Goal: Book appointment/travel/reservation

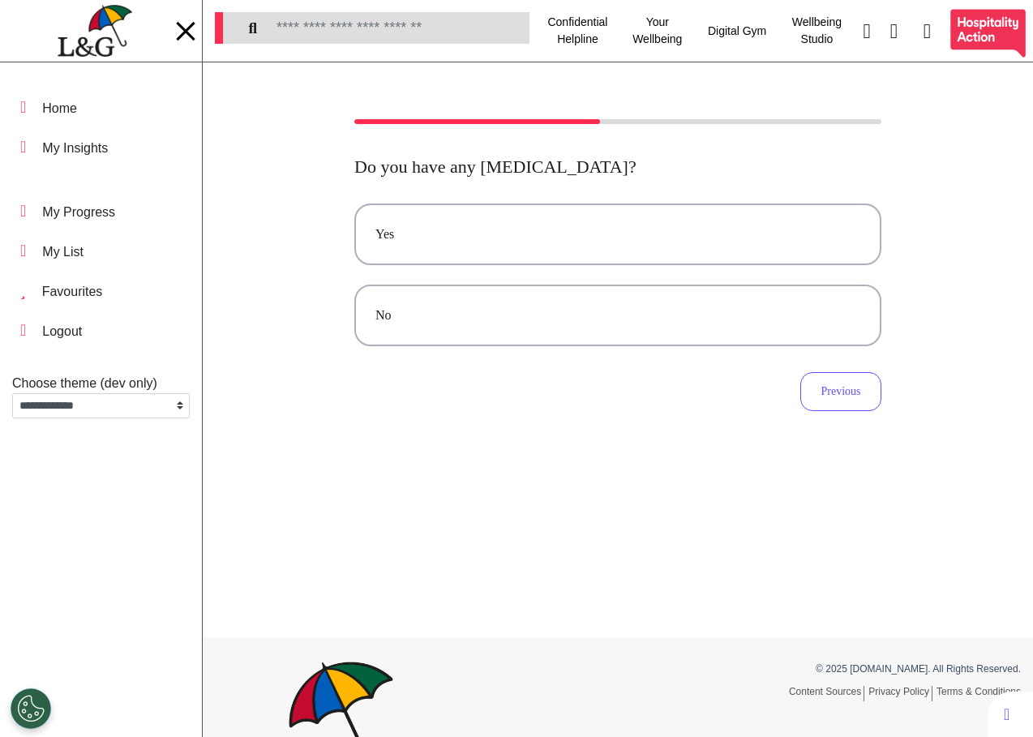
select select "**"
click at [845, 396] on button "Previous" at bounding box center [840, 391] width 81 height 39
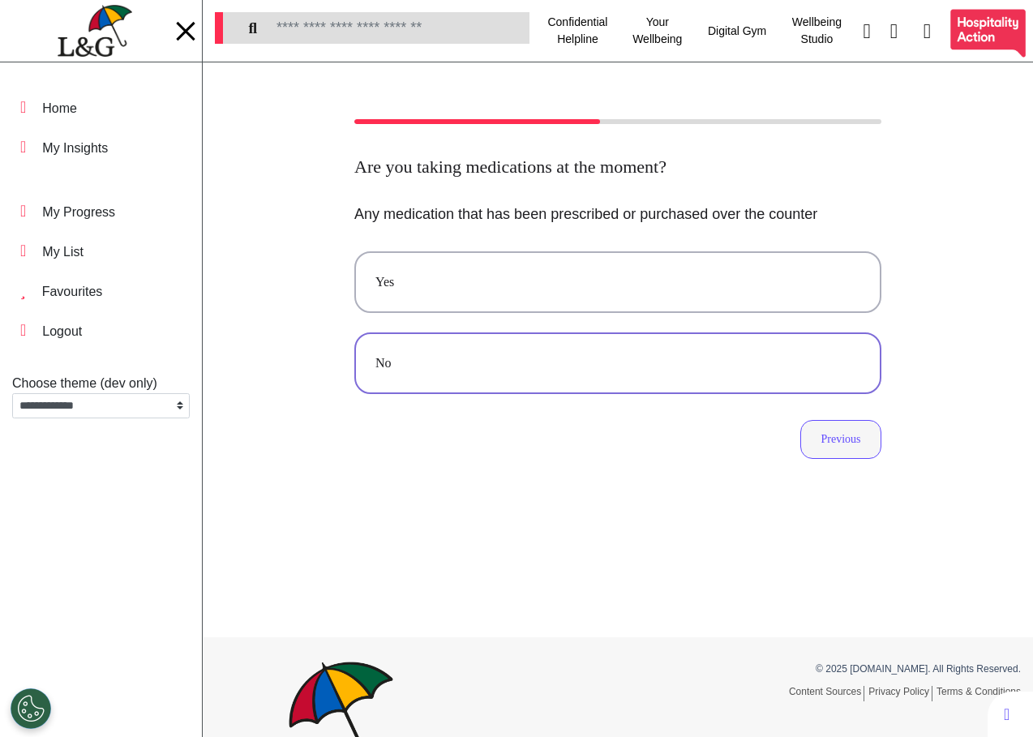
click at [825, 440] on button "Previous" at bounding box center [840, 439] width 81 height 39
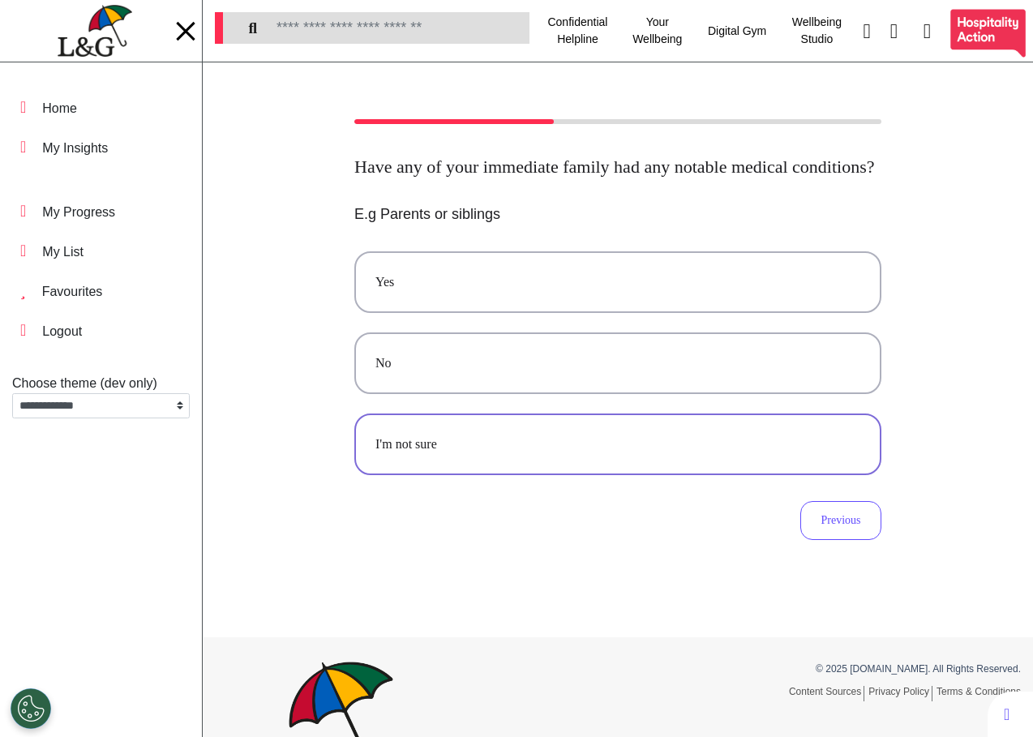
click at [772, 475] on button "I'm not sure" at bounding box center [617, 444] width 527 height 62
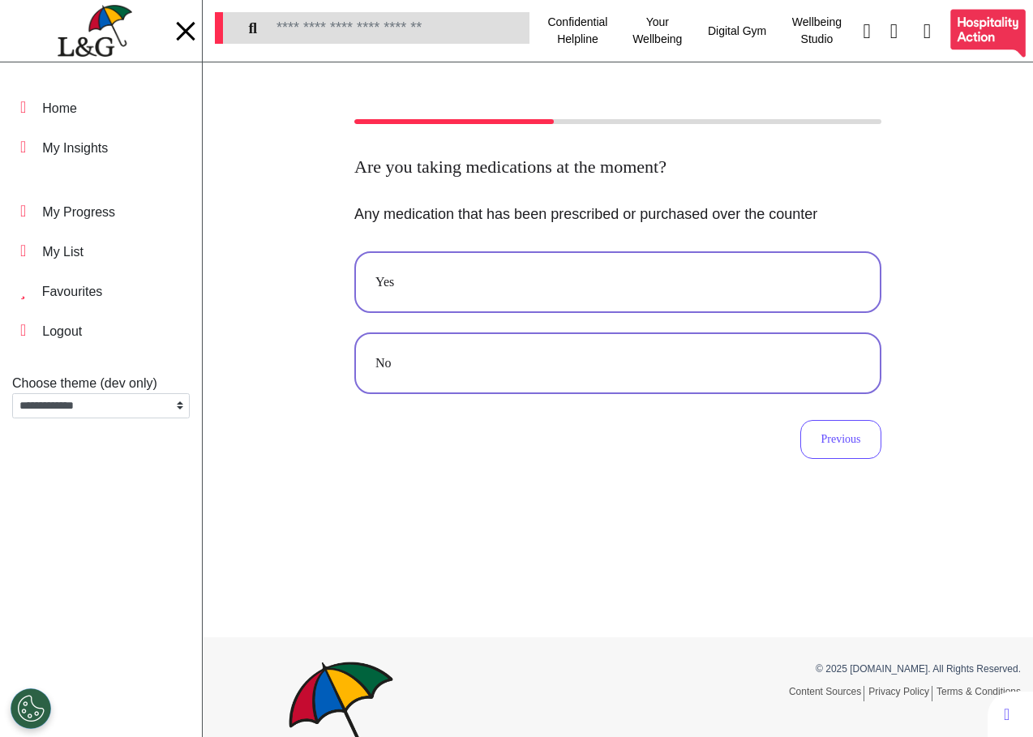
click at [680, 276] on div "Yes" at bounding box center [617, 281] width 485 height 19
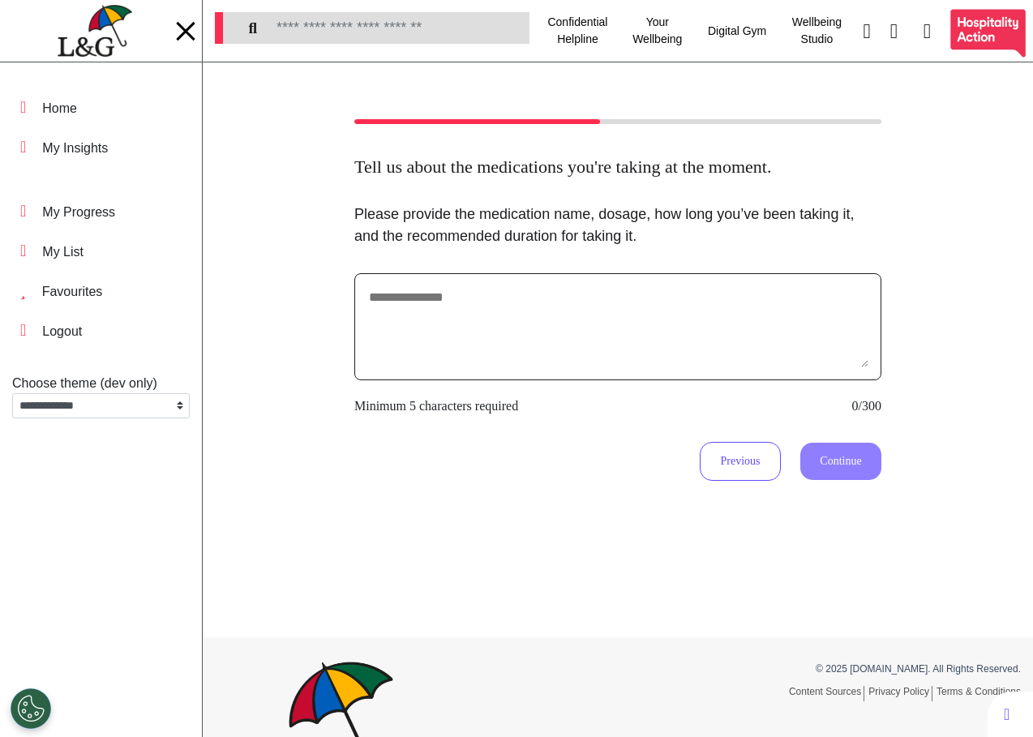
click at [696, 359] on textarea at bounding box center [617, 326] width 501 height 81
type textarea "**********"
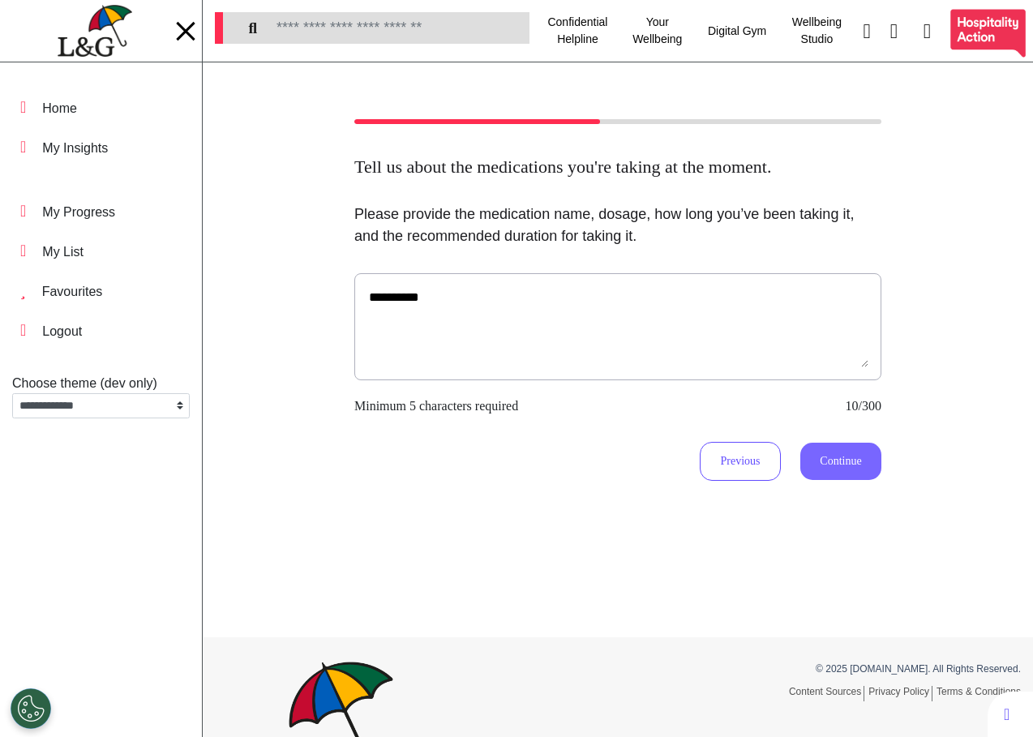
click at [823, 465] on button "Continue" at bounding box center [840, 461] width 81 height 37
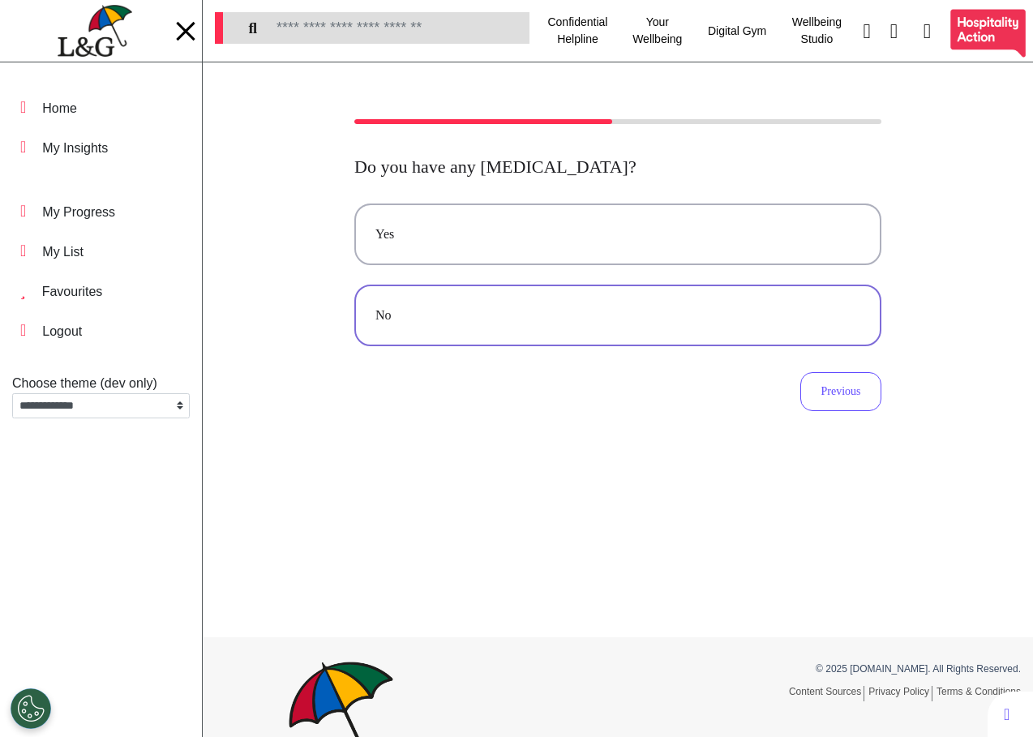
click at [538, 324] on div "No" at bounding box center [617, 315] width 485 height 19
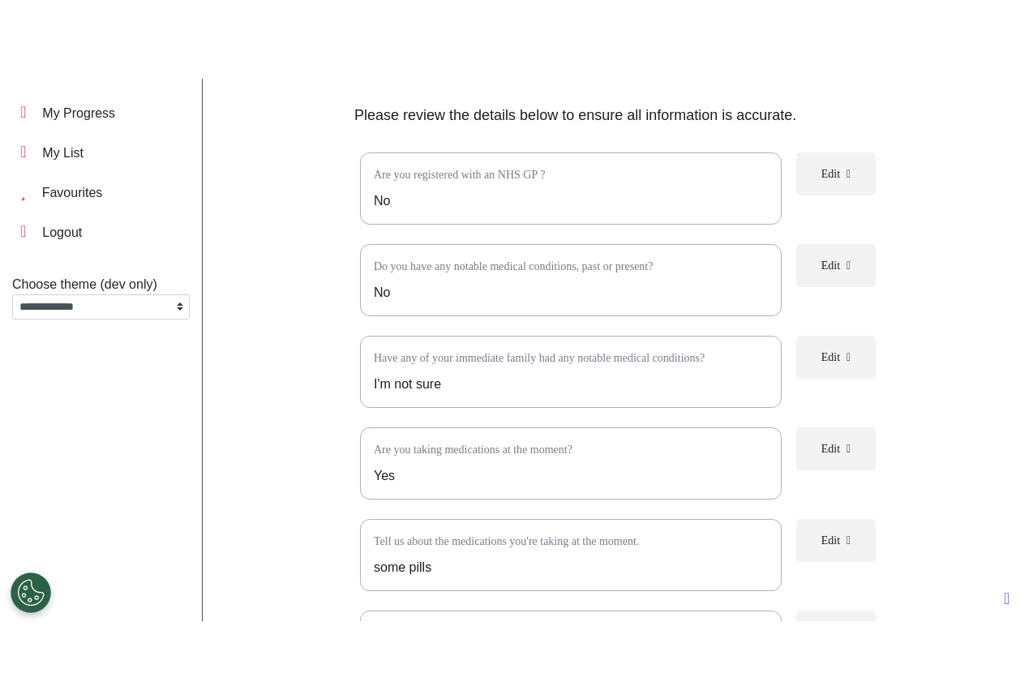
scroll to position [250, 0]
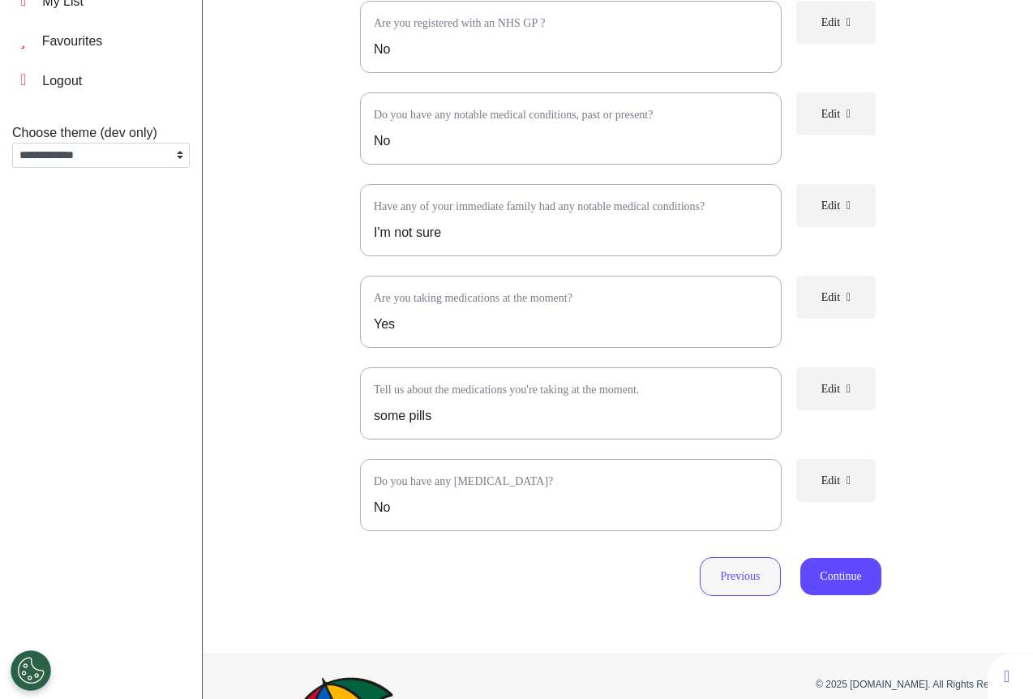
click at [745, 594] on button "Previous" at bounding box center [740, 576] width 81 height 39
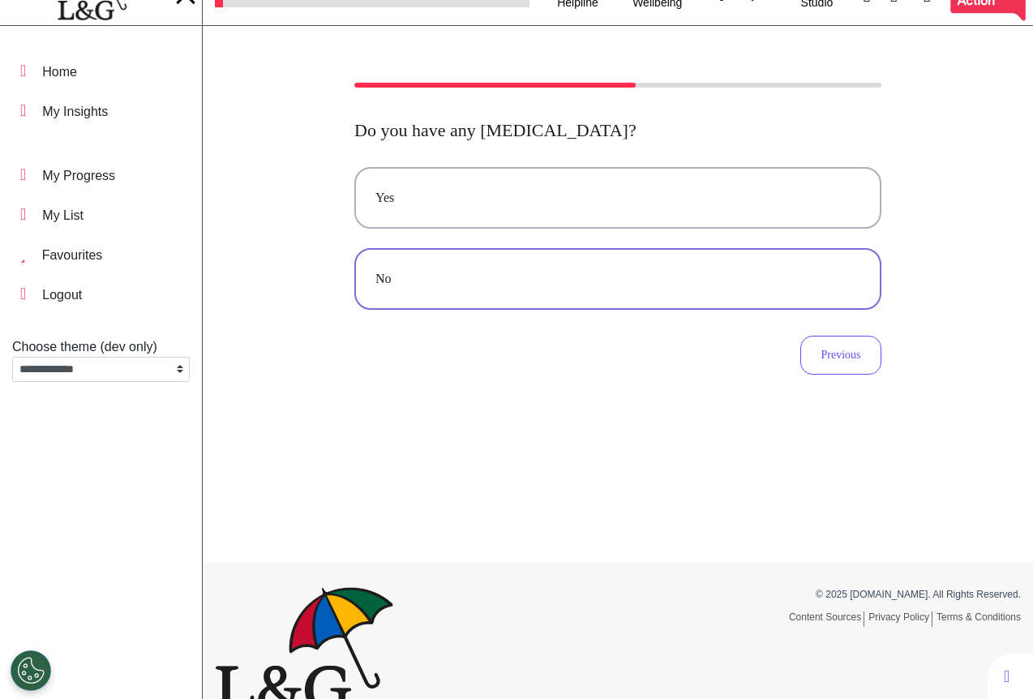
scroll to position [0, 0]
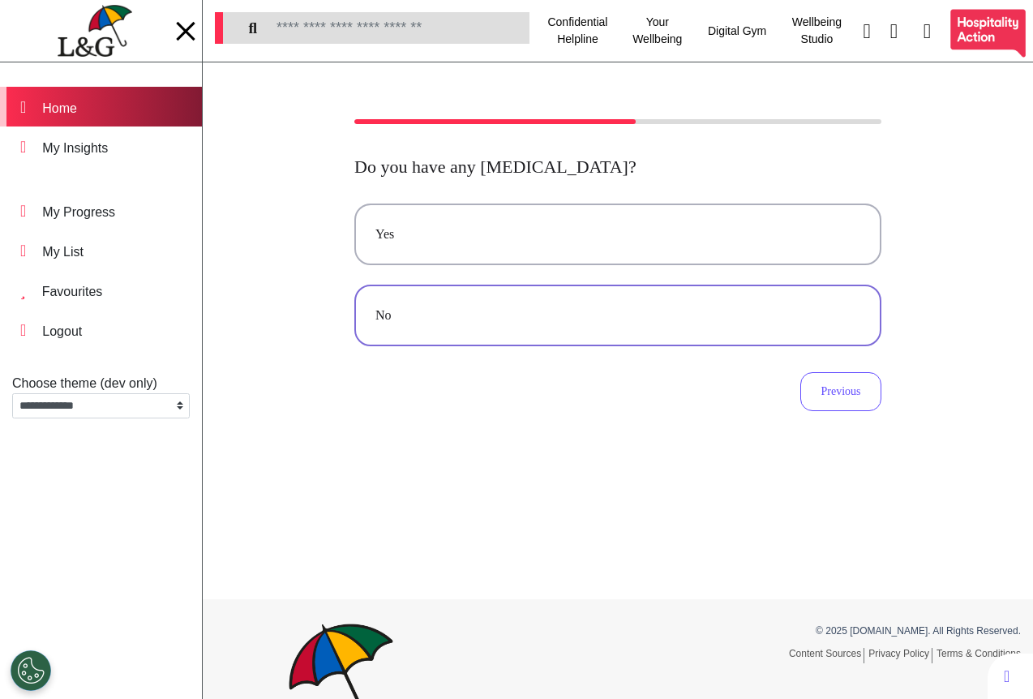
click at [110, 104] on div "Home" at bounding box center [101, 107] width 202 height 40
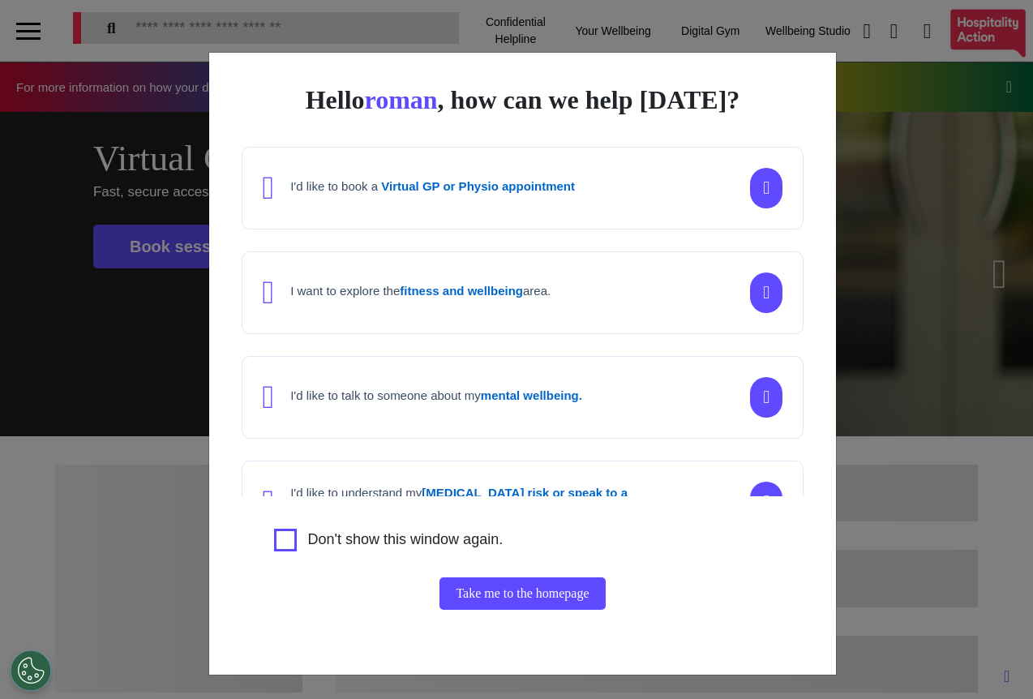
scroll to position [0, 644]
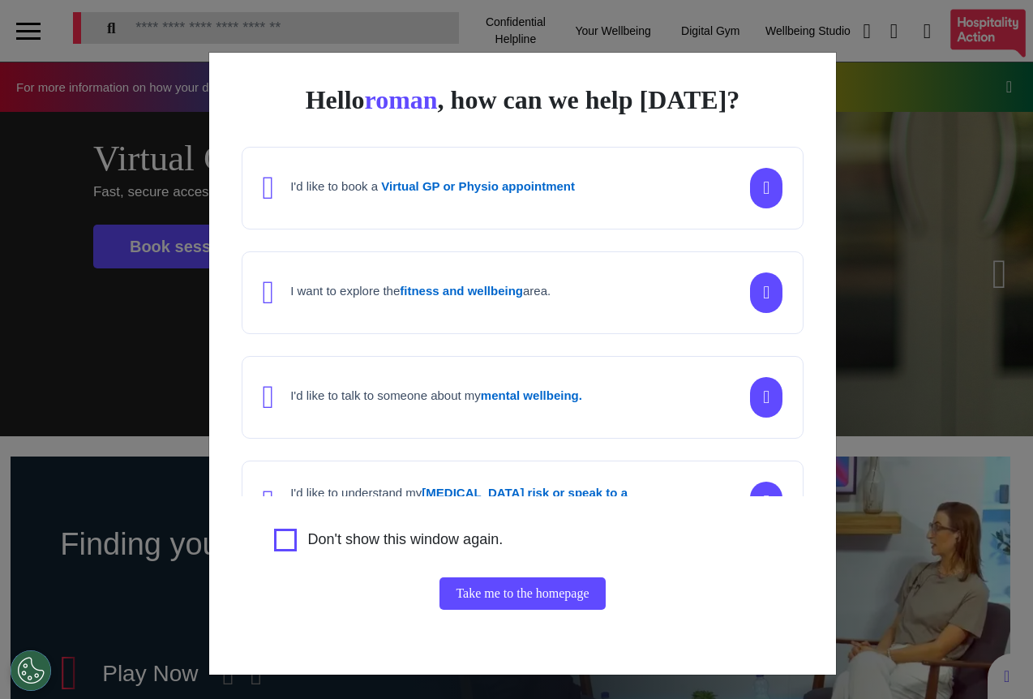
click at [895, 558] on div "Hello roman , how can we help [DATE]? I'd like to book a Virtual GP or Physio a…" at bounding box center [516, 349] width 1033 height 699
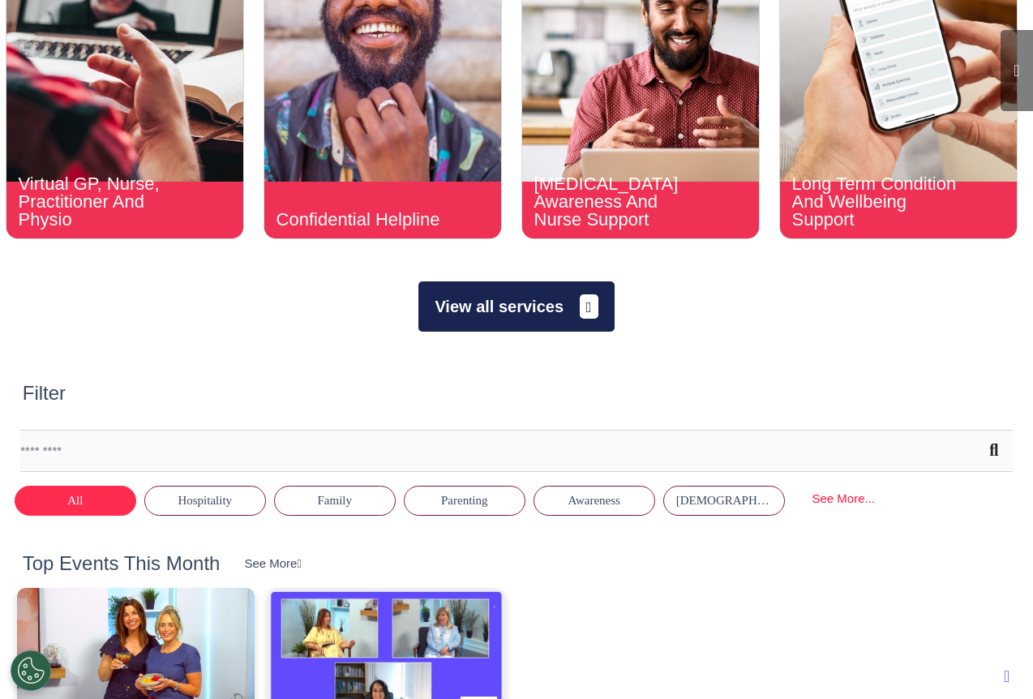
click at [541, 317] on button "View all services" at bounding box center [515, 306] width 195 height 50
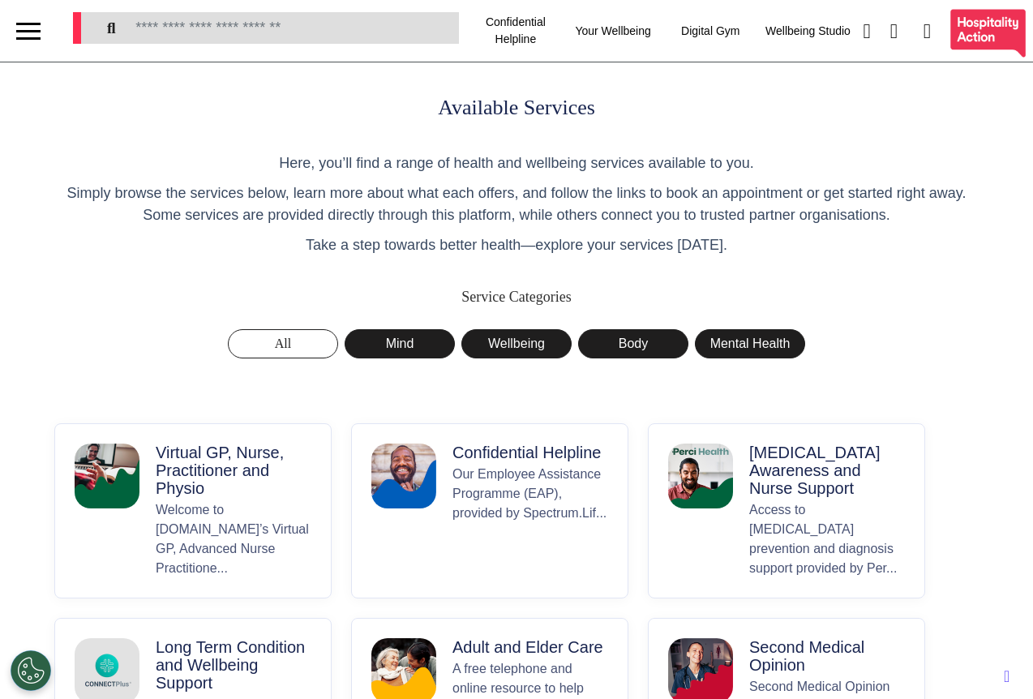
click at [178, 463] on p "Virtual GP, Nurse, Practitioner and Physio" at bounding box center [234, 470] width 156 height 54
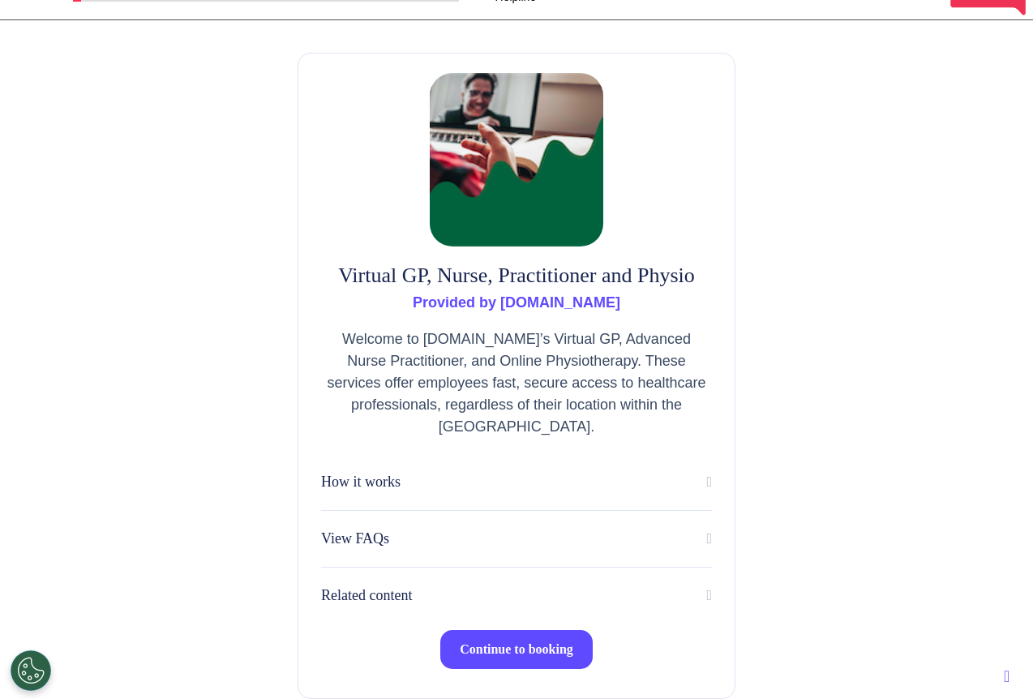
scroll to position [102, 0]
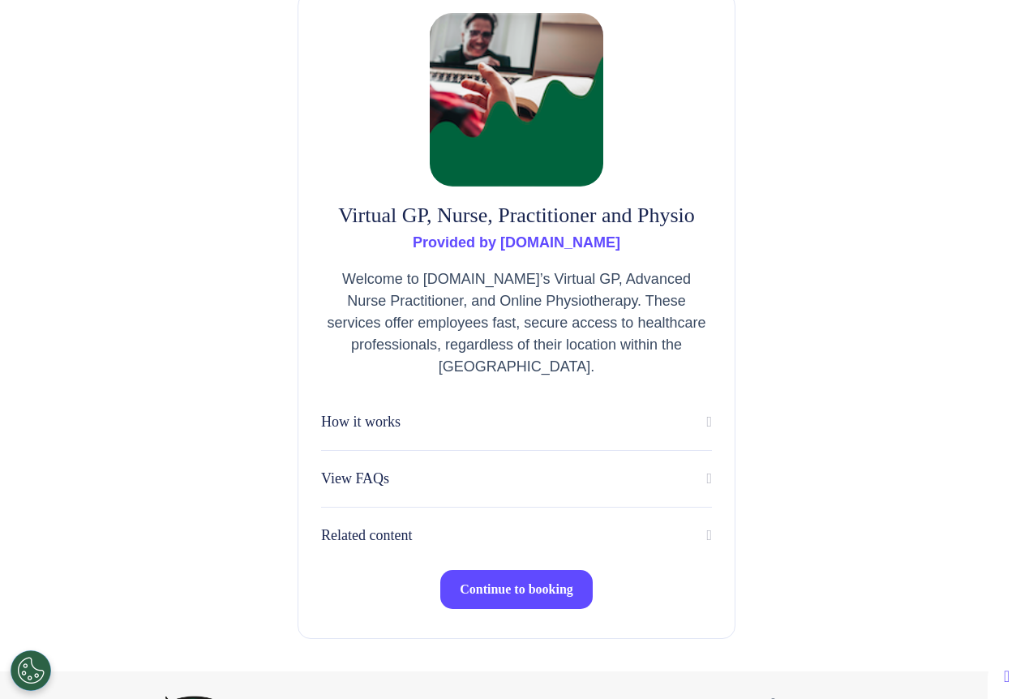
click at [522, 596] on span "Continue to booking" at bounding box center [516, 589] width 113 height 14
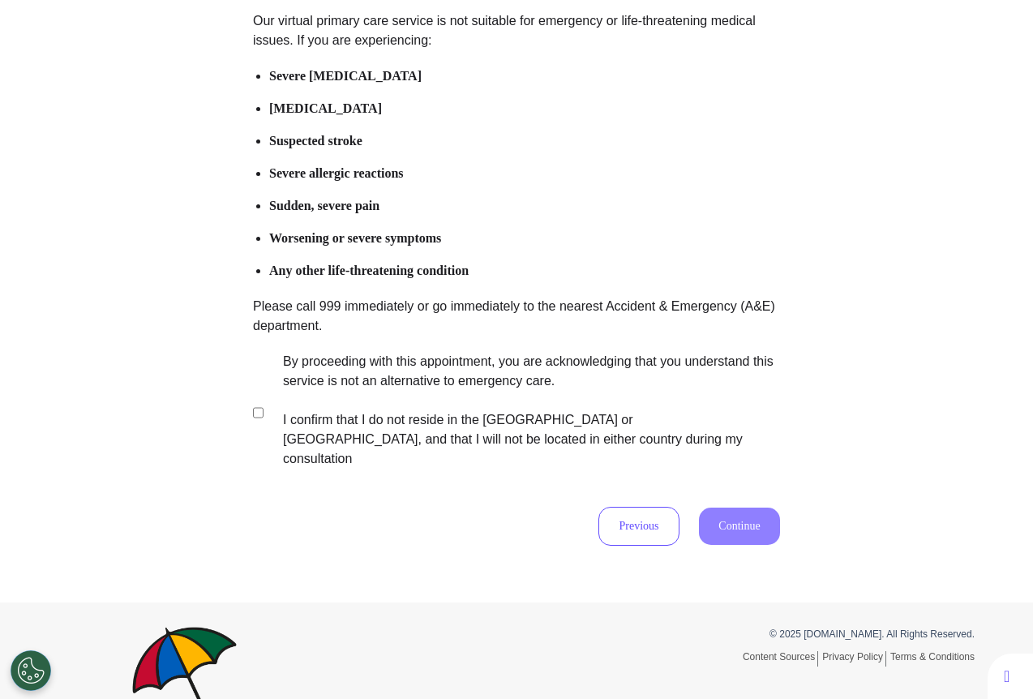
scroll to position [242, 0]
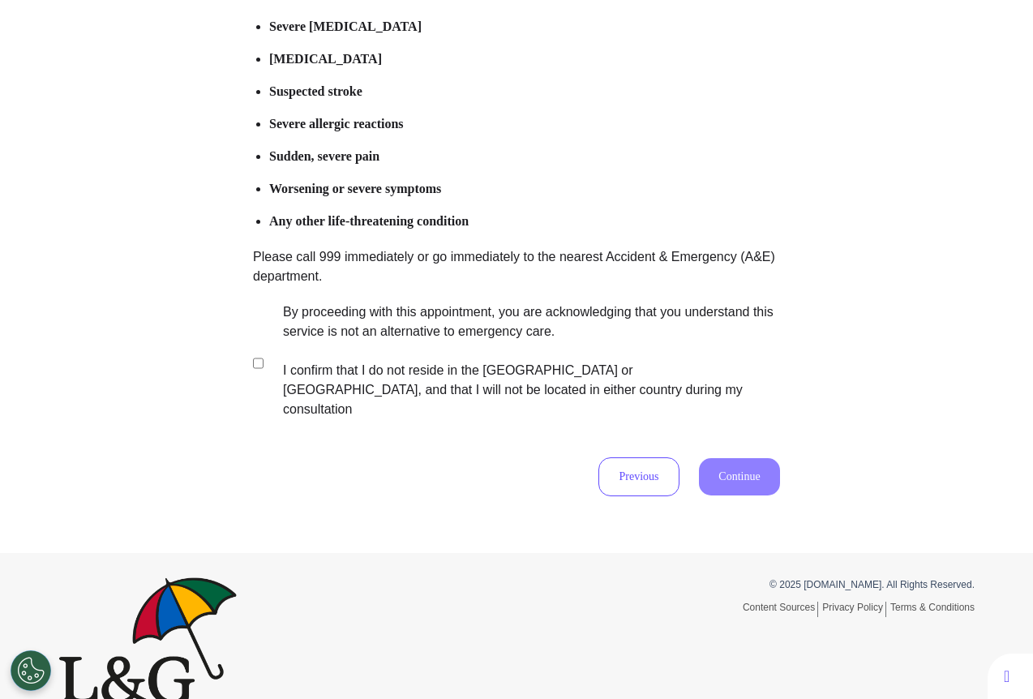
click at [330, 332] on label "By proceeding with this appointment, you are acknowledging that you understand …" at bounding box center [520, 360] width 507 height 117
click at [743, 467] on button "Continue" at bounding box center [739, 476] width 81 height 37
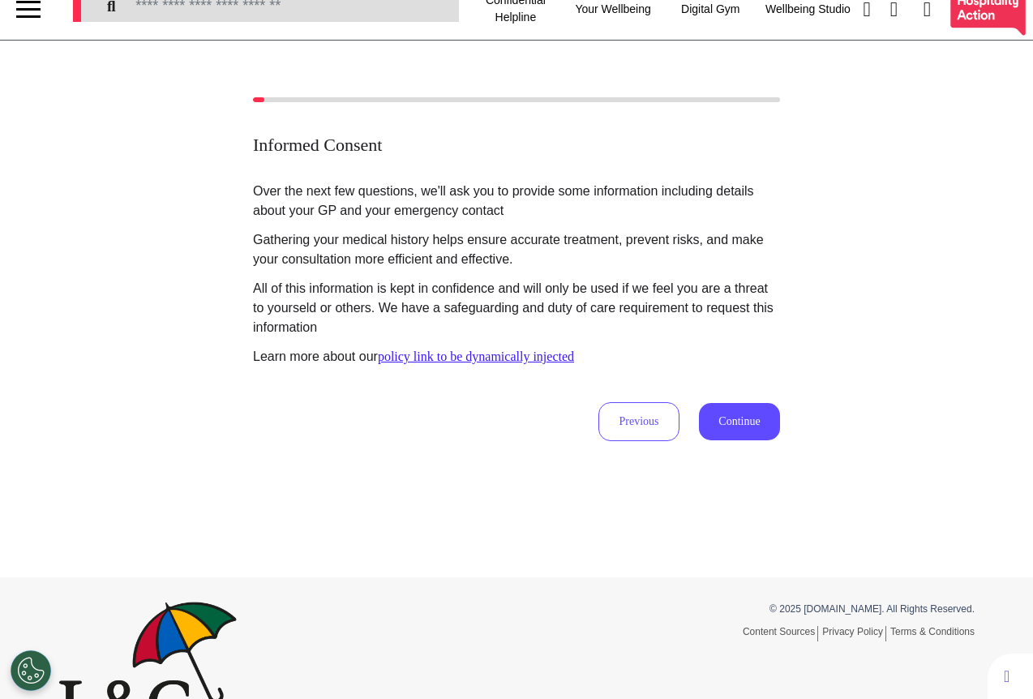
scroll to position [0, 0]
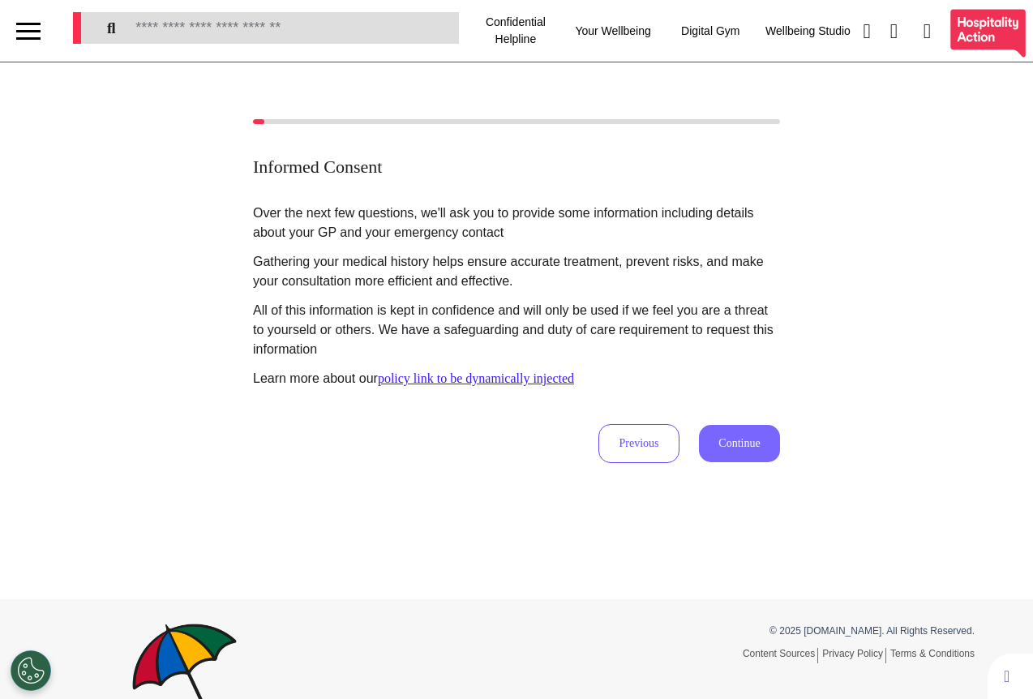
click at [751, 434] on button "Continue" at bounding box center [739, 443] width 81 height 37
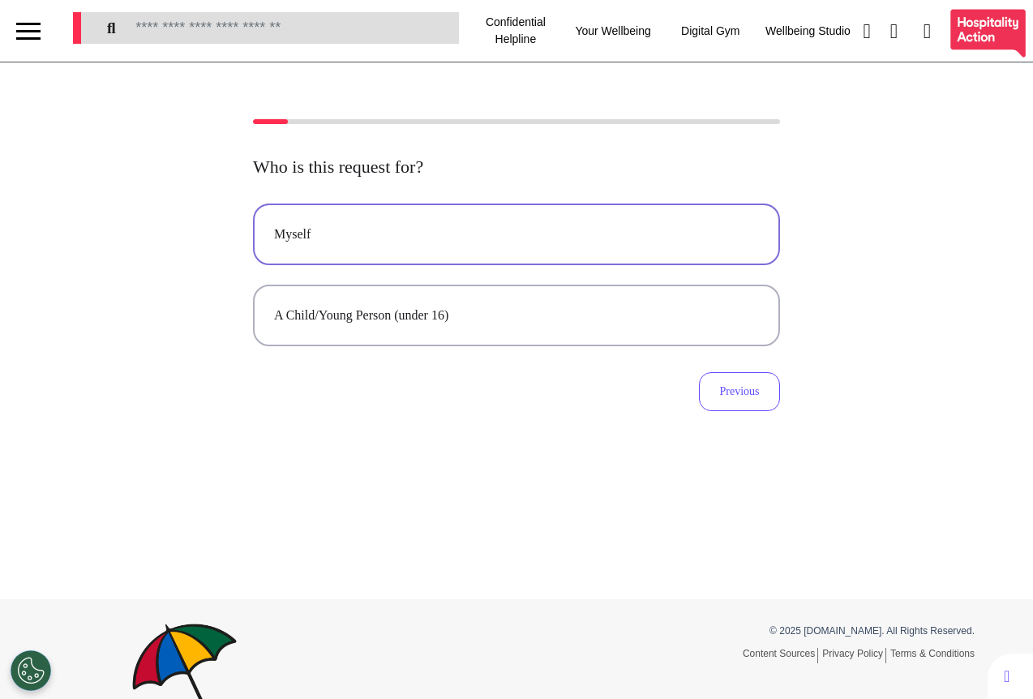
click at [507, 243] on div "Myself" at bounding box center [516, 234] width 485 height 19
select select "****"
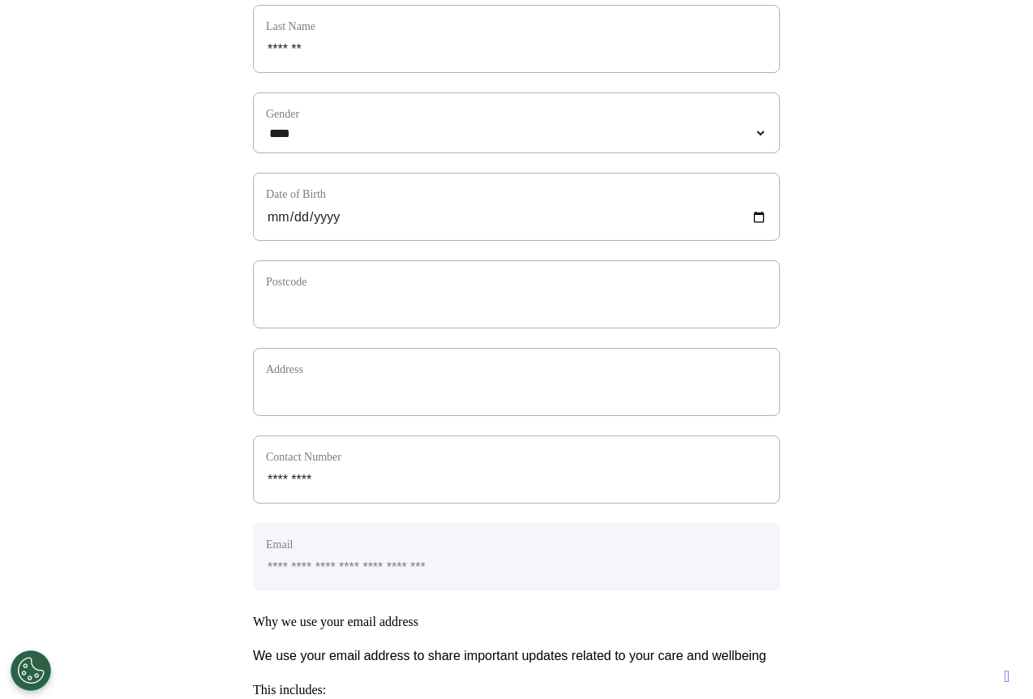
scroll to position [345, 0]
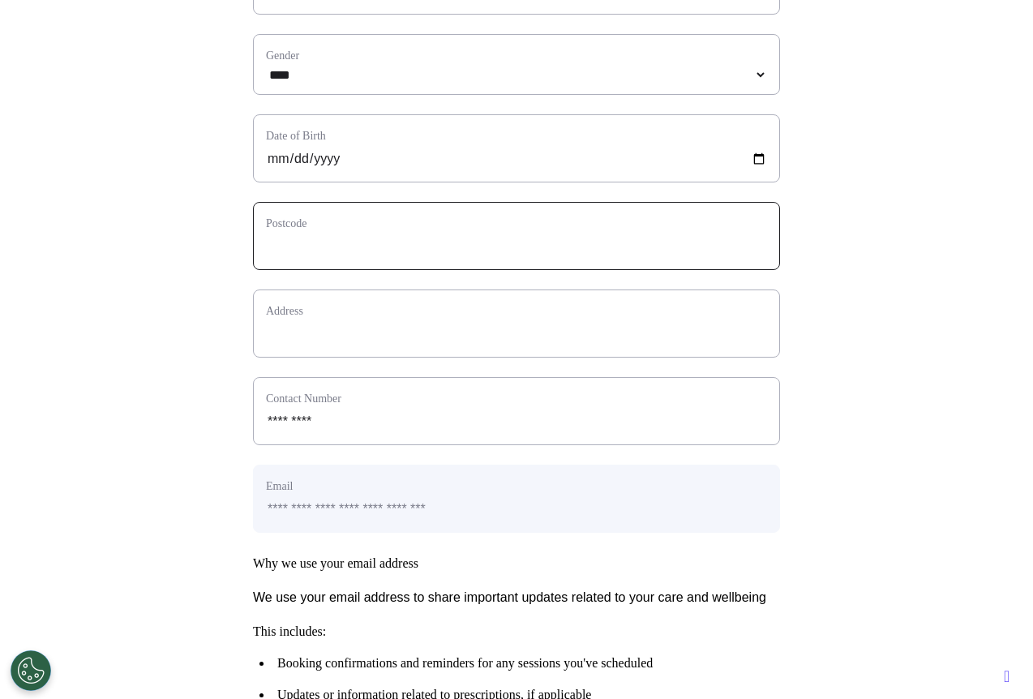
click at [338, 257] on input "text" at bounding box center [516, 246] width 501 height 21
type input "**"
select select
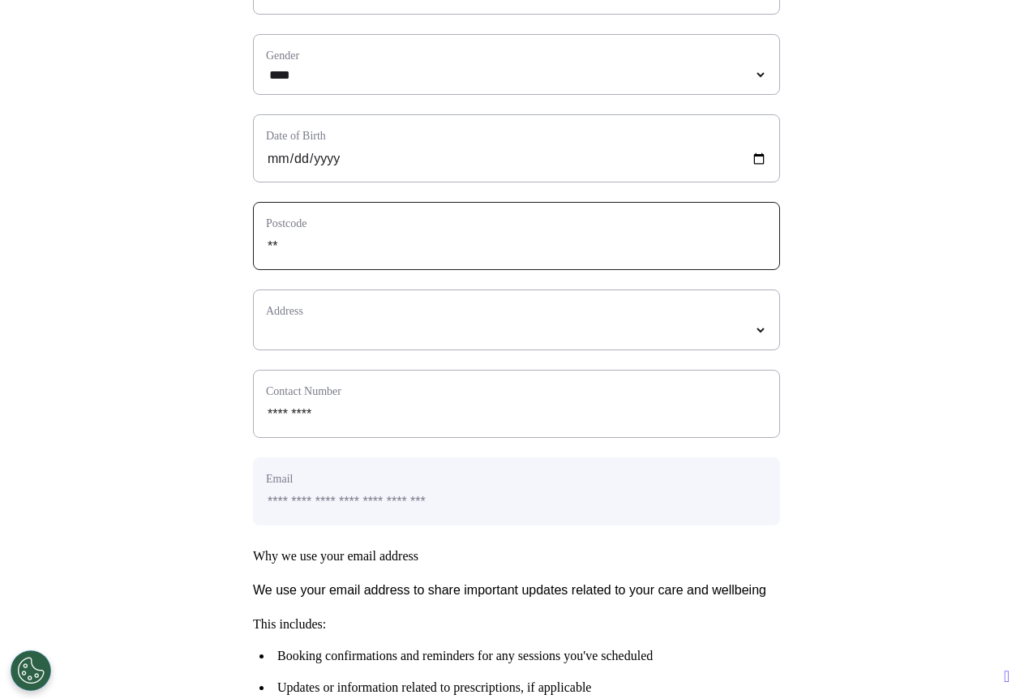
type input "***"
select select
type input "****"
select select
type input "*****"
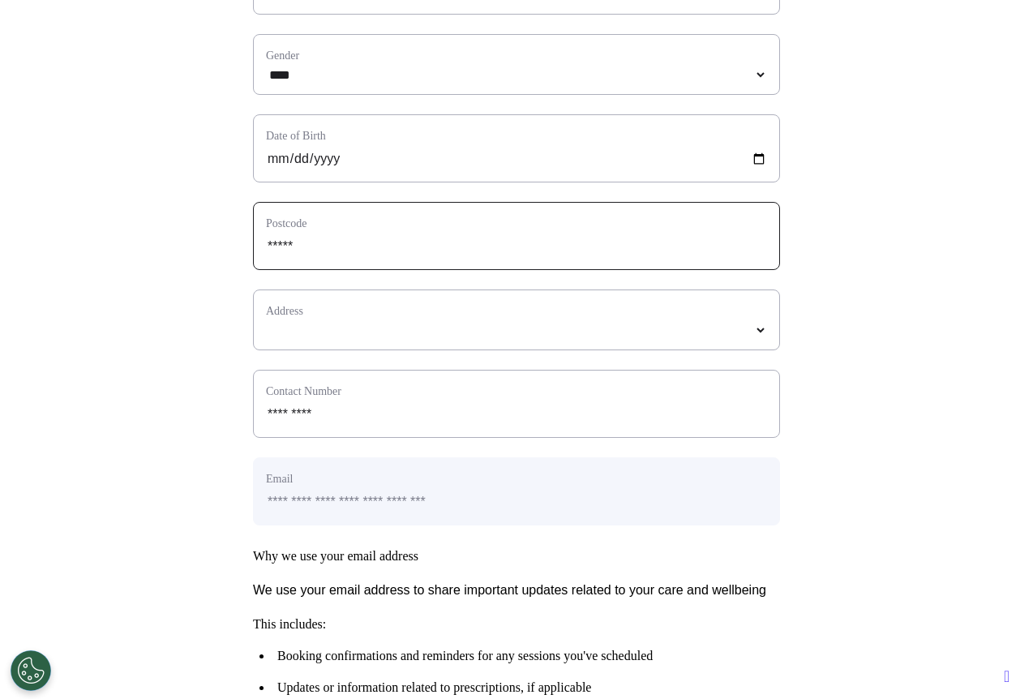
select select
type input "*****"
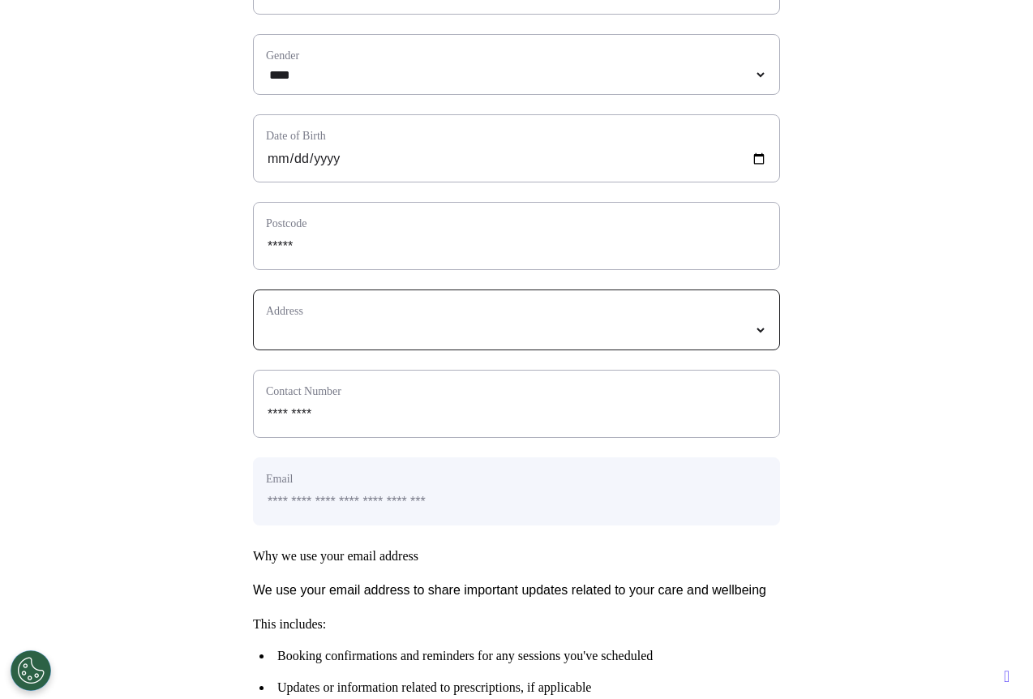
click at [277, 337] on select "*****" at bounding box center [516, 330] width 501 height 14
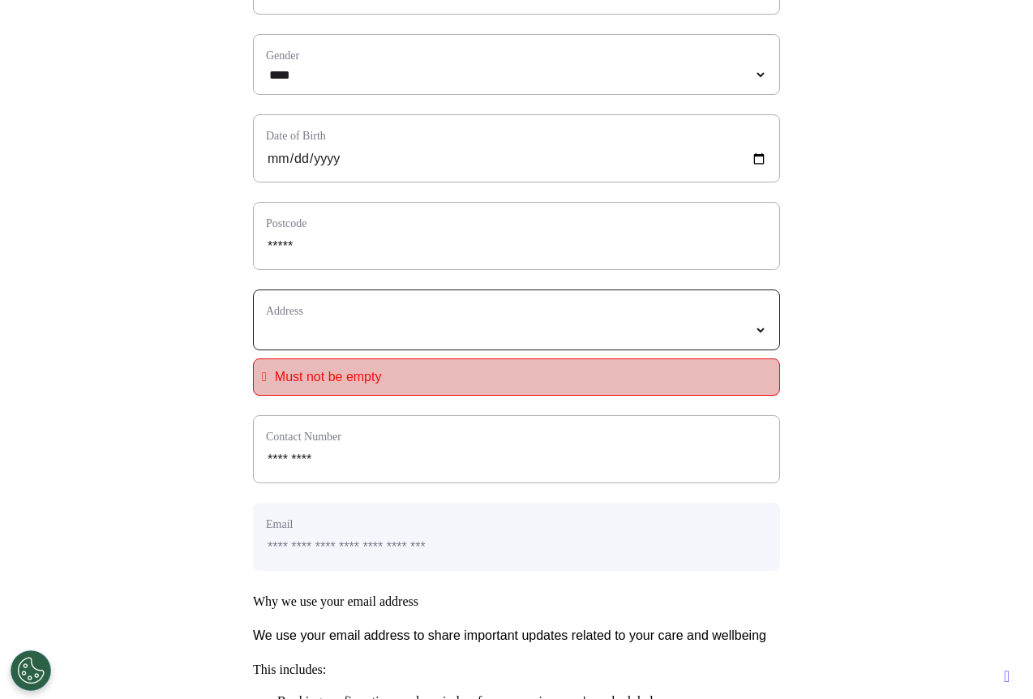
select select
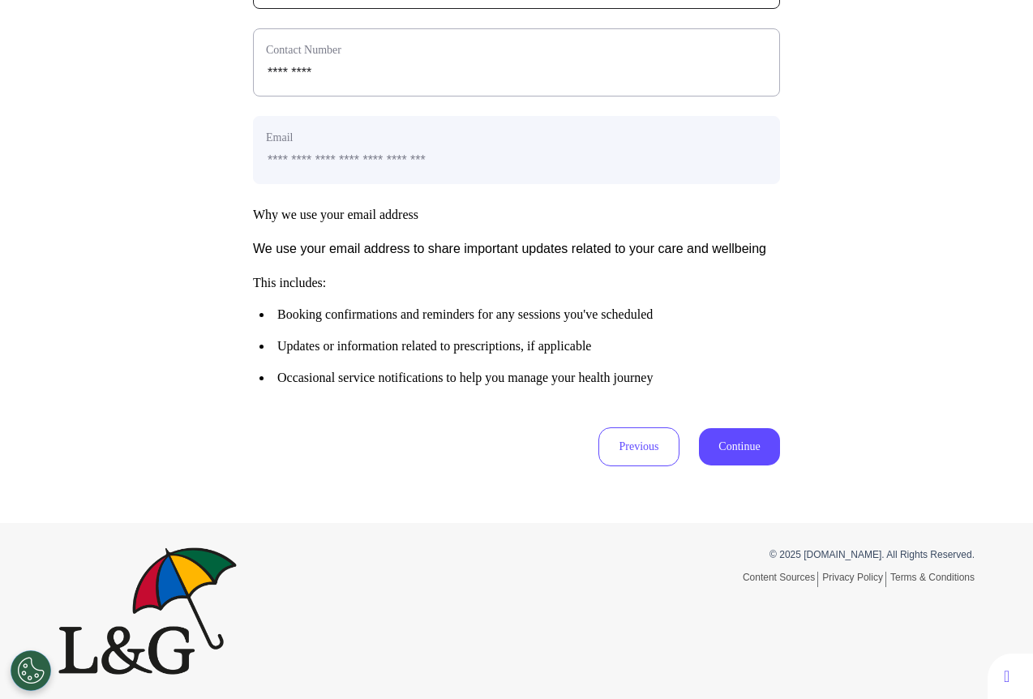
scroll to position [739, 0]
click at [718, 451] on button "Continue" at bounding box center [739, 446] width 81 height 37
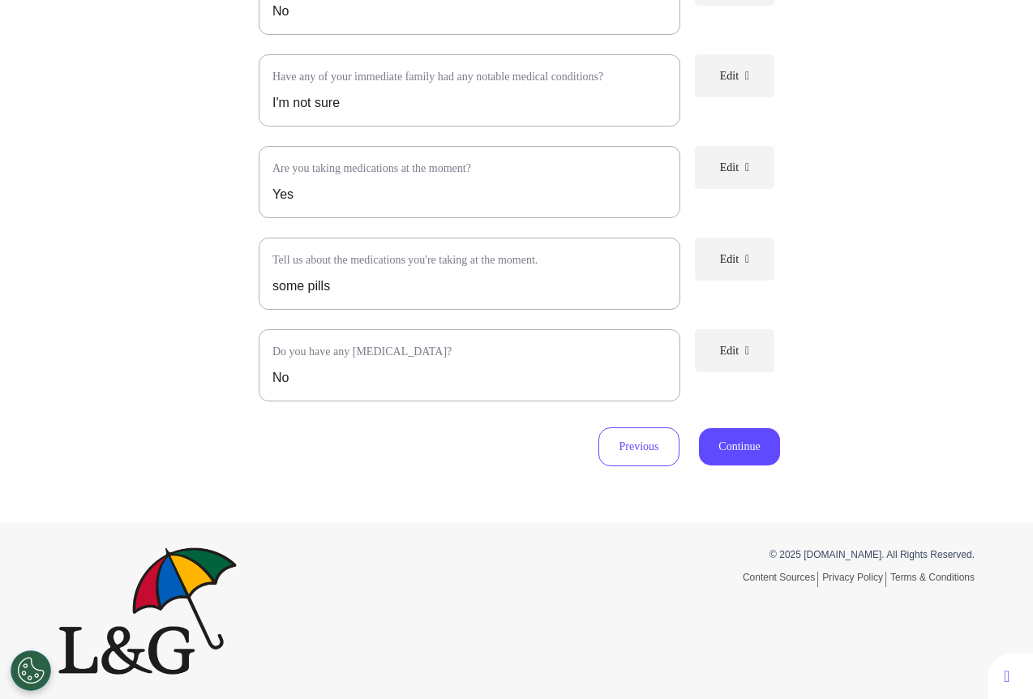
scroll to position [397, 0]
click at [740, 447] on button "Continue" at bounding box center [739, 446] width 81 height 37
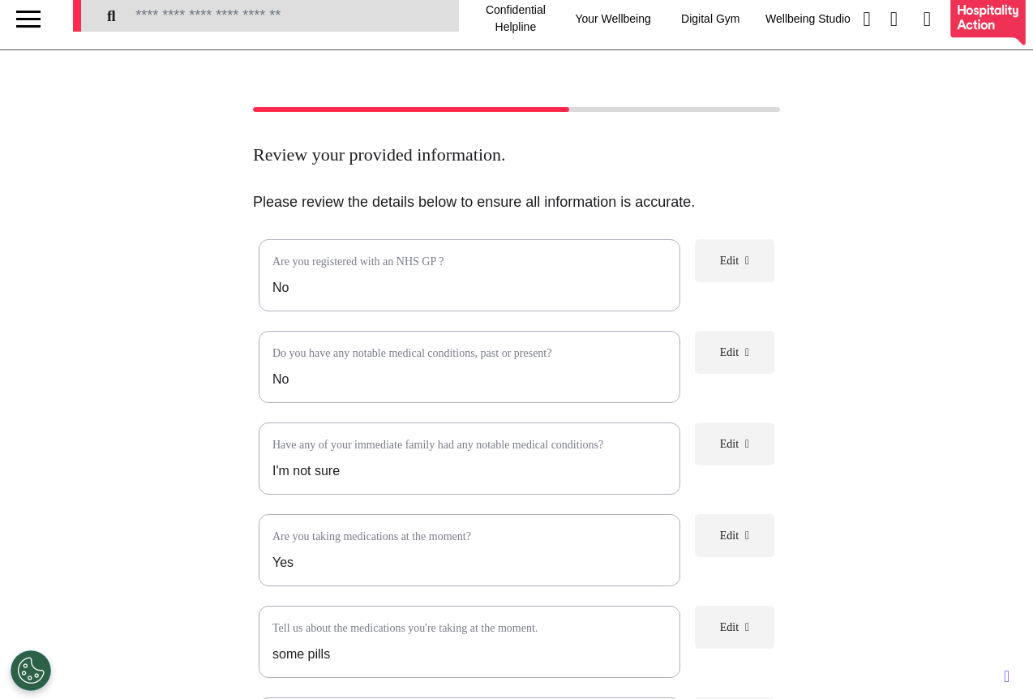
scroll to position [0, 0]
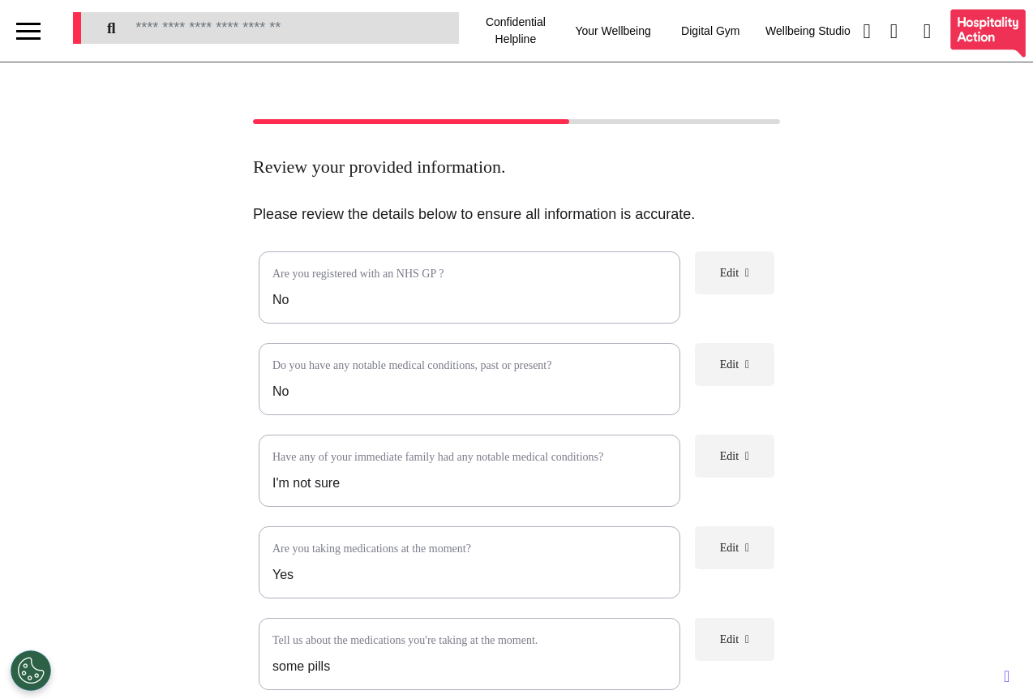
click at [628, 164] on h2 "Review your provided information." at bounding box center [516, 166] width 527 height 21
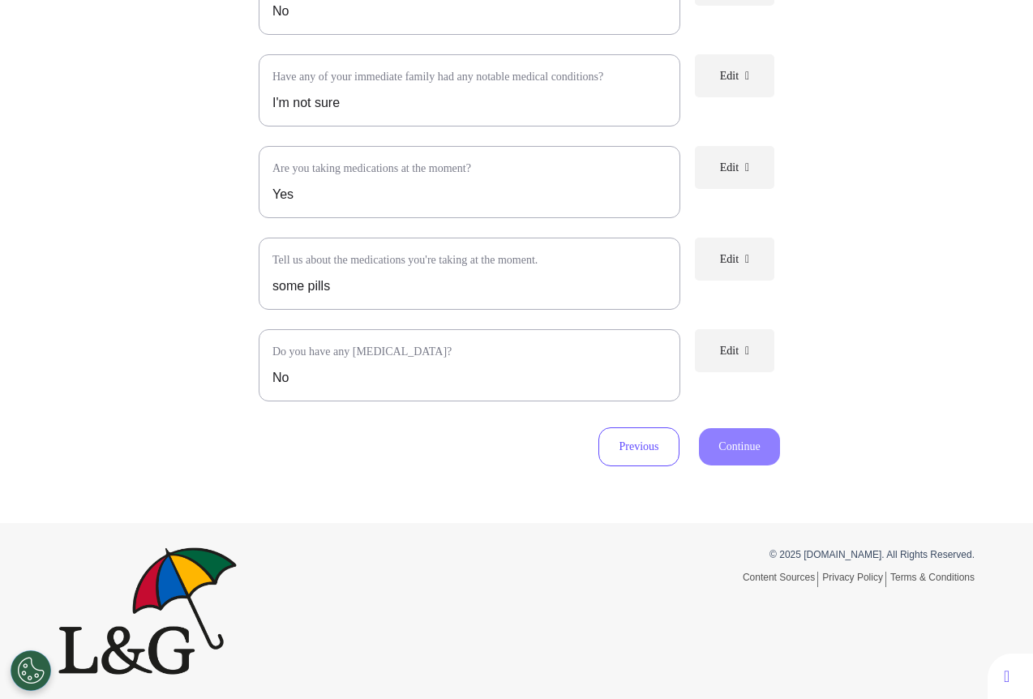
scroll to position [397, 0]
click at [651, 452] on button "Previous" at bounding box center [638, 446] width 81 height 39
click at [727, 447] on button "Continue" at bounding box center [739, 446] width 81 height 37
click at [741, 444] on button "Continue" at bounding box center [739, 446] width 81 height 37
click at [747, 448] on button "Continue" at bounding box center [739, 446] width 81 height 37
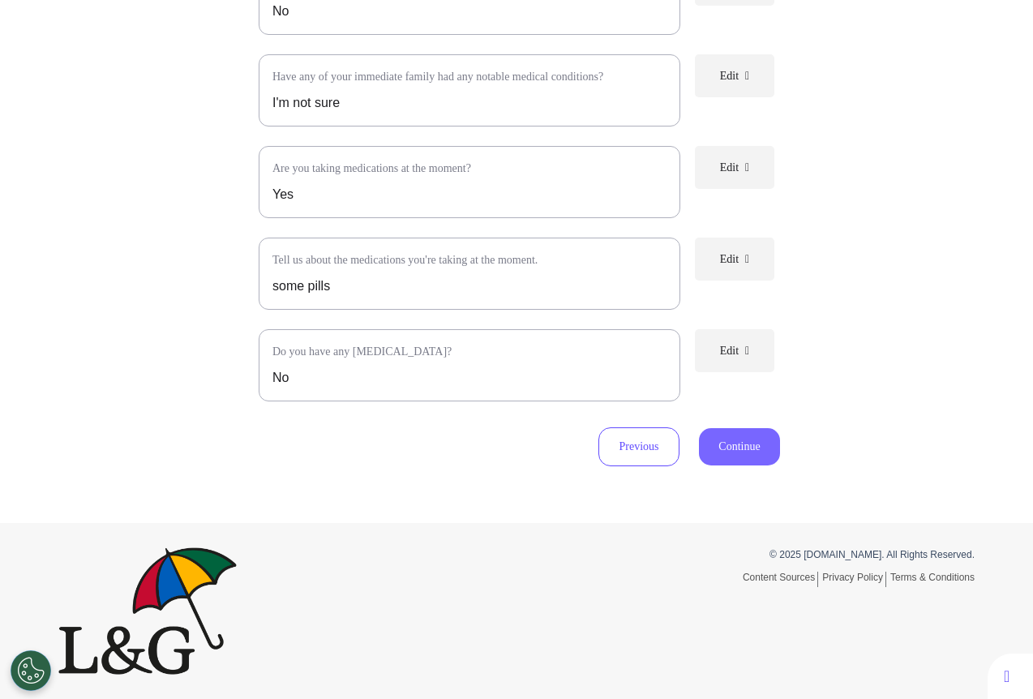
click at [733, 447] on button "Continue" at bounding box center [739, 446] width 81 height 37
click at [629, 458] on button "Previous" at bounding box center [638, 446] width 81 height 39
click at [734, 453] on button "Continue" at bounding box center [739, 446] width 81 height 37
click at [636, 444] on button "Previous" at bounding box center [638, 446] width 81 height 39
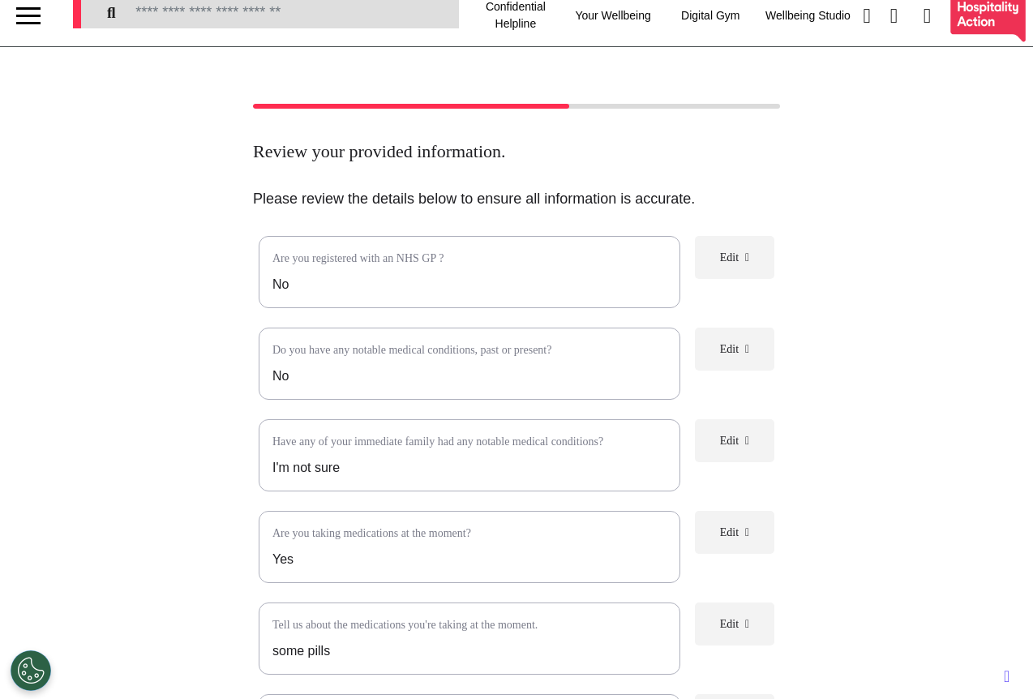
scroll to position [0, 0]
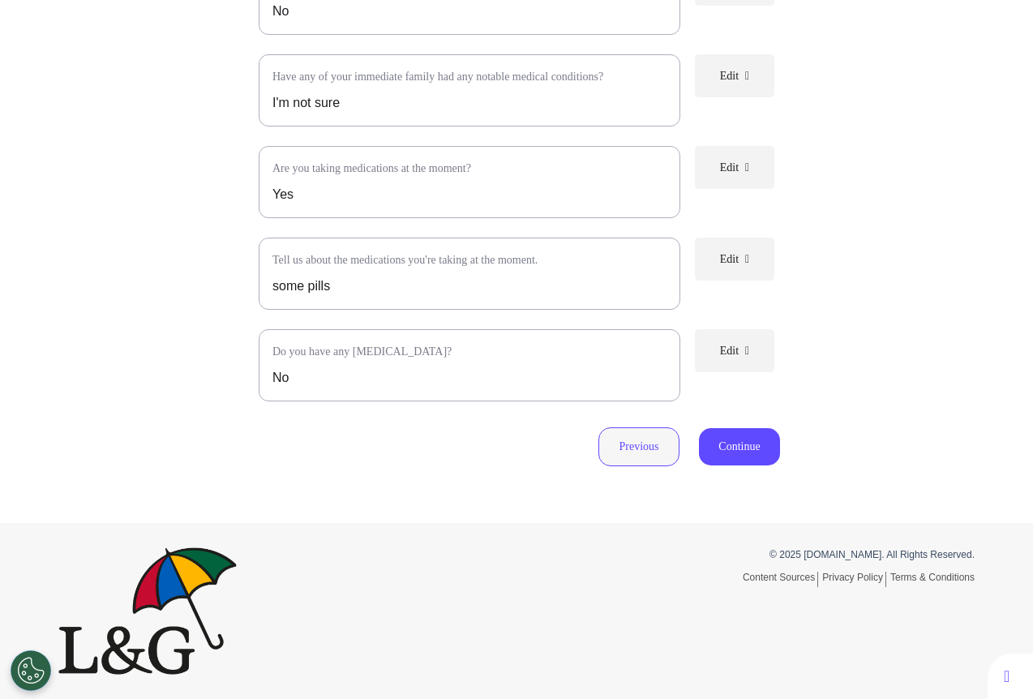
click at [618, 452] on button "Previous" at bounding box center [638, 446] width 81 height 39
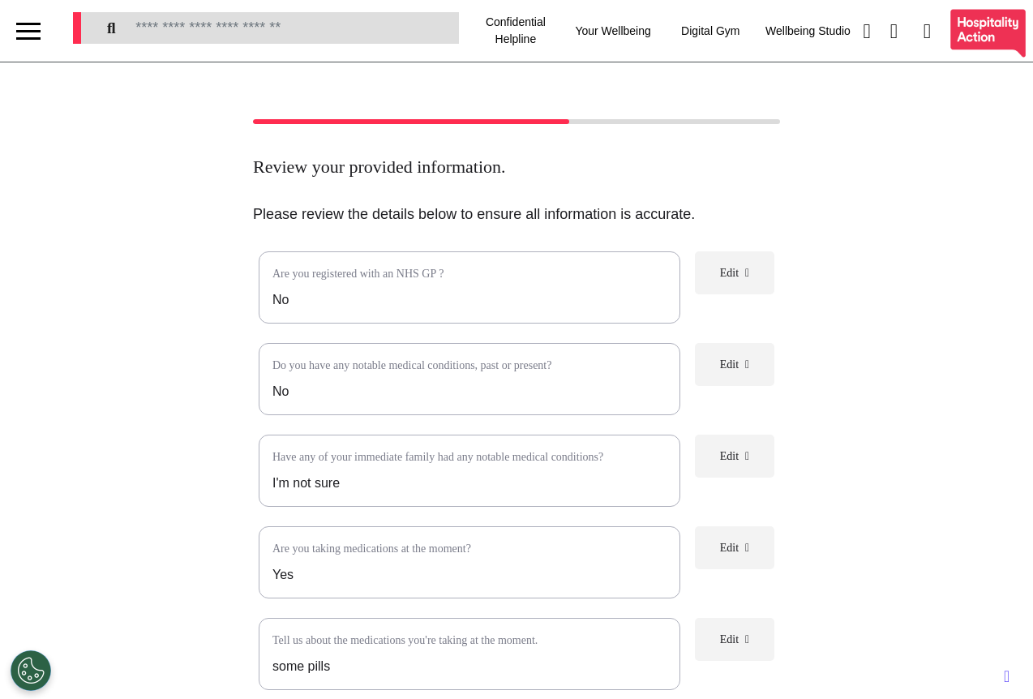
click at [11, 30] on div at bounding box center [28, 31] width 57 height 62
click at [26, 32] on div at bounding box center [28, 31] width 24 height 27
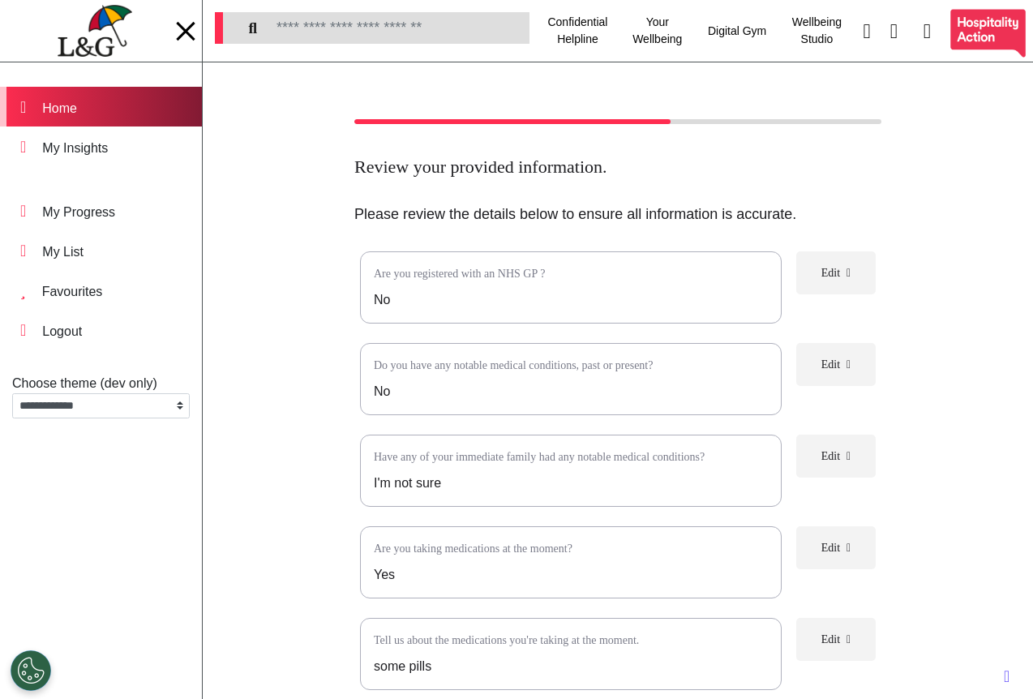
click at [148, 109] on div "Home" at bounding box center [101, 107] width 202 height 40
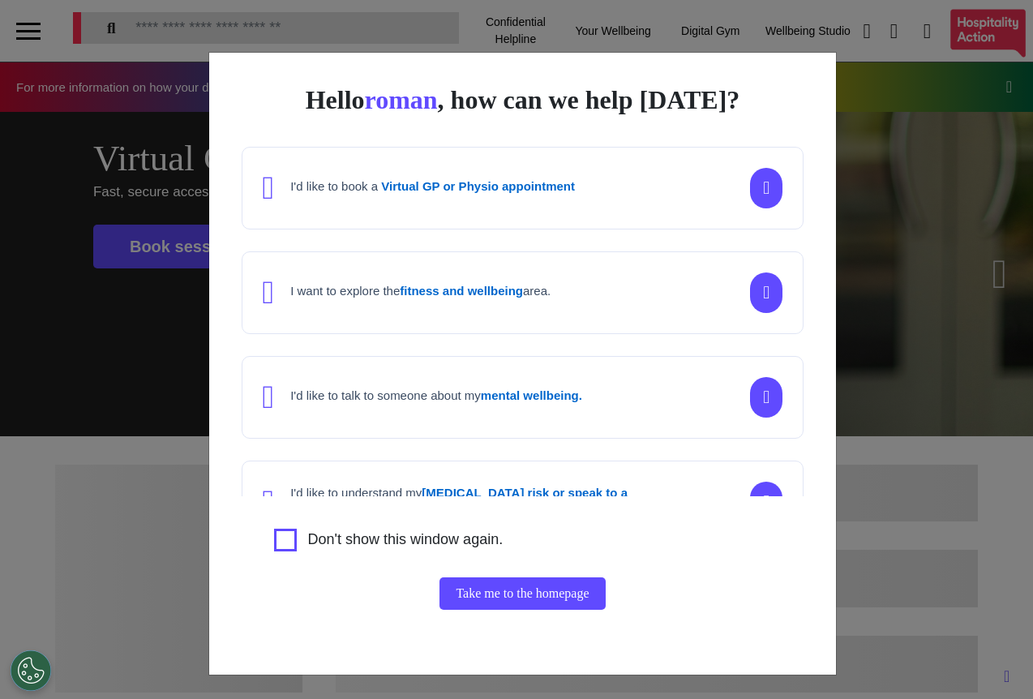
scroll to position [0, 644]
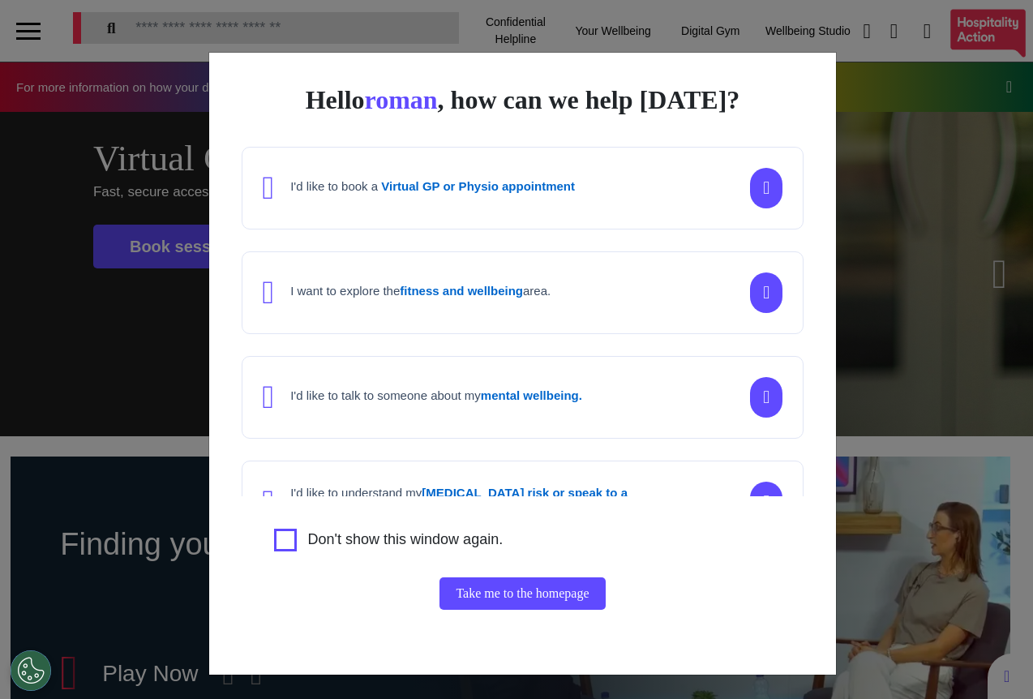
click at [876, 564] on div "Hello roman , how can we help [DATE]? I'd like to book a Virtual GP or Physio a…" at bounding box center [516, 349] width 1033 height 699
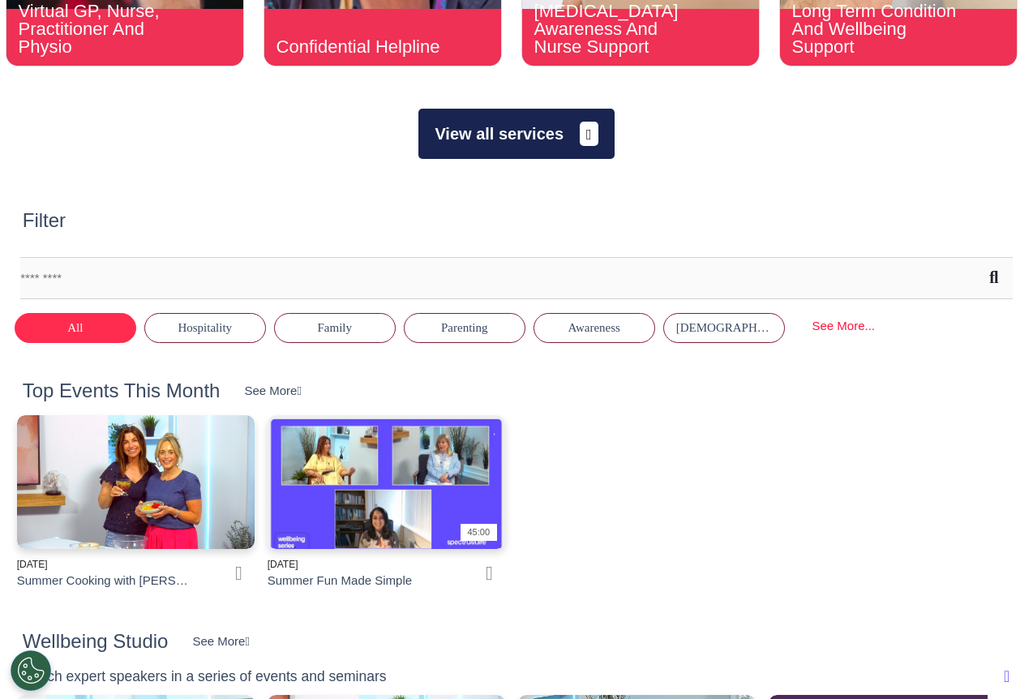
click at [498, 135] on button "View all services" at bounding box center [515, 134] width 195 height 50
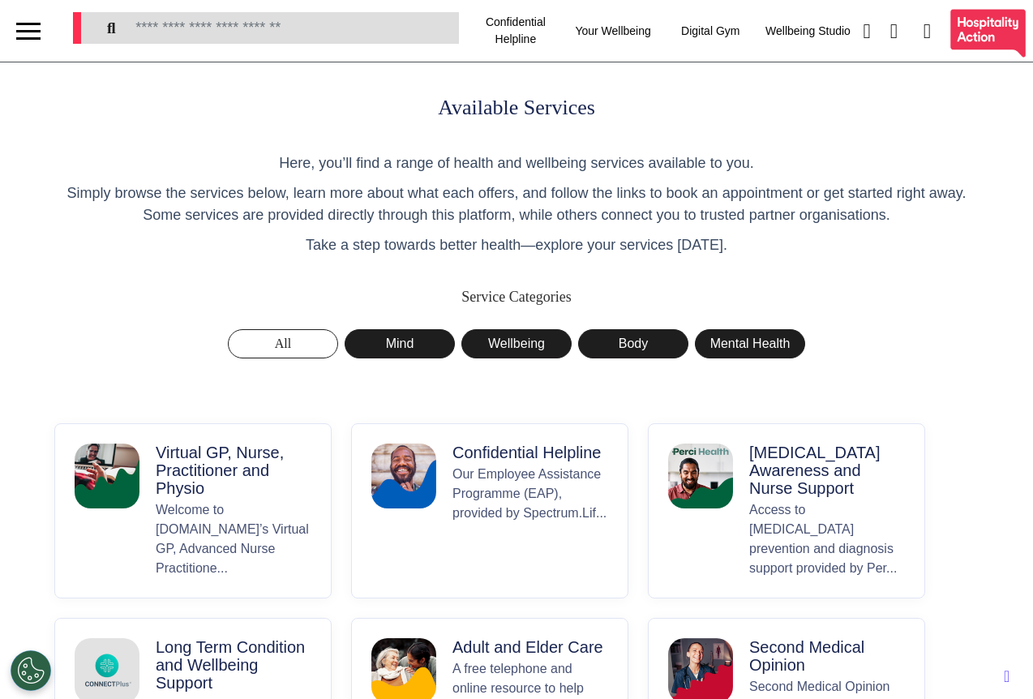
click at [236, 502] on p "Welcome to [DOMAIN_NAME]’s Virtual GP, Advanced Nurse Practitione..." at bounding box center [234, 539] width 156 height 78
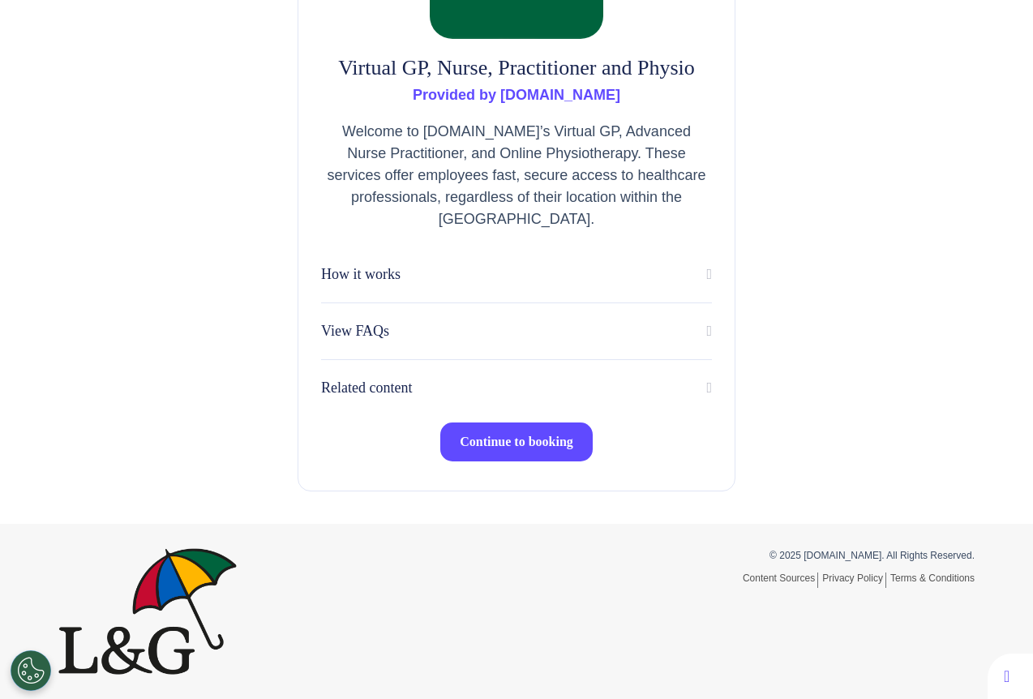
click at [484, 435] on span "Continue to booking" at bounding box center [516, 442] width 113 height 14
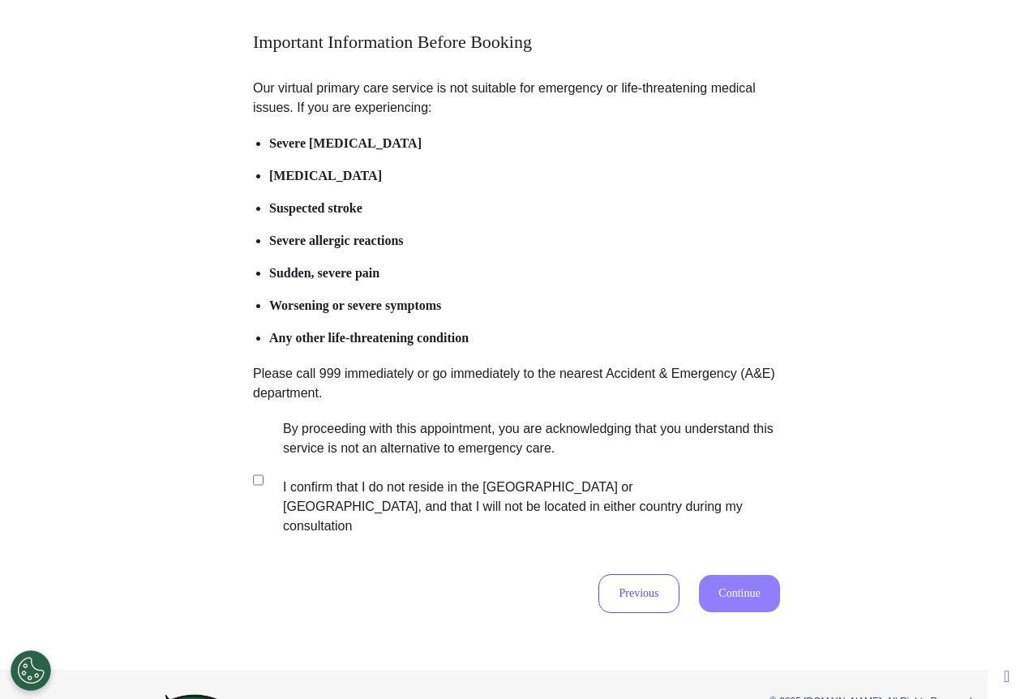
scroll to position [205, 0]
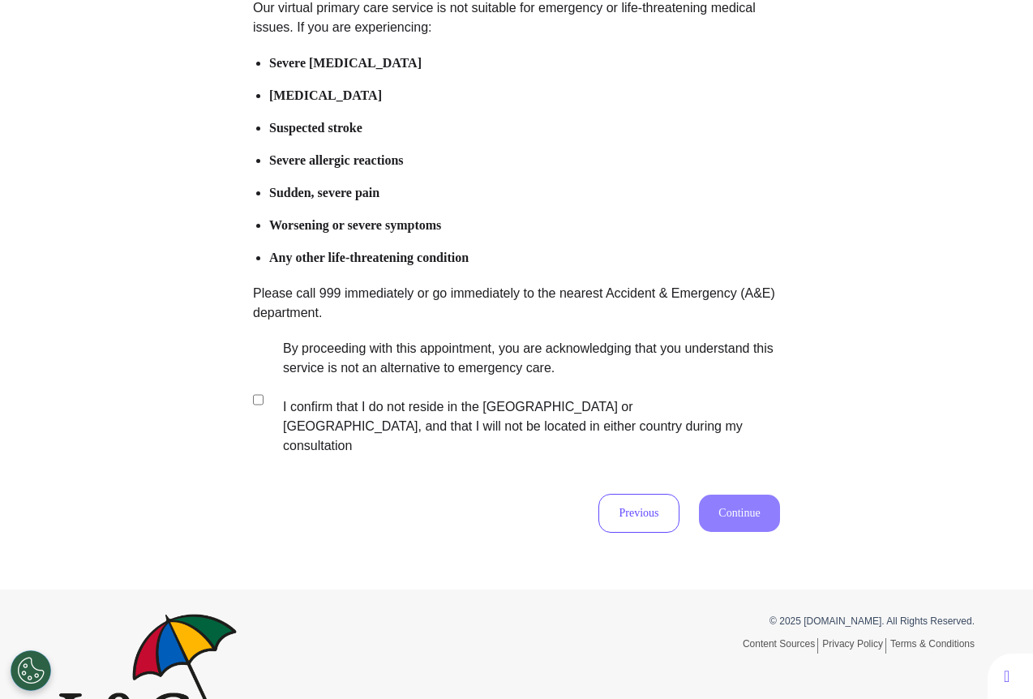
click at [484, 362] on label "By proceeding with this appointment, you are acknowledging that you understand …" at bounding box center [520, 397] width 507 height 117
click at [713, 497] on button "Continue" at bounding box center [739, 513] width 81 height 37
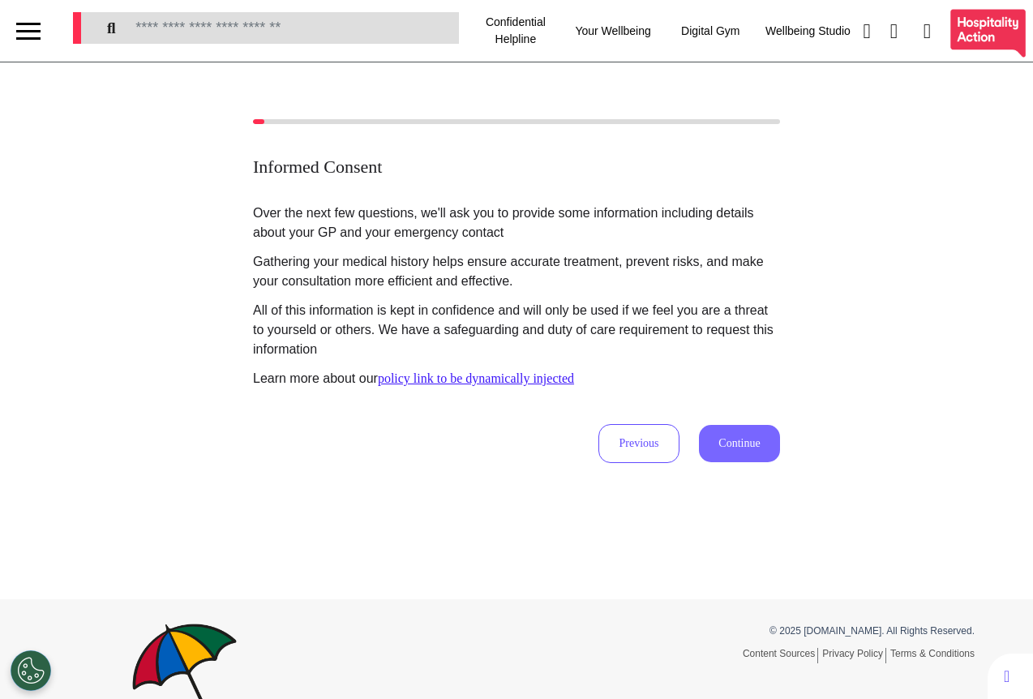
click at [730, 439] on button "Continue" at bounding box center [739, 443] width 81 height 37
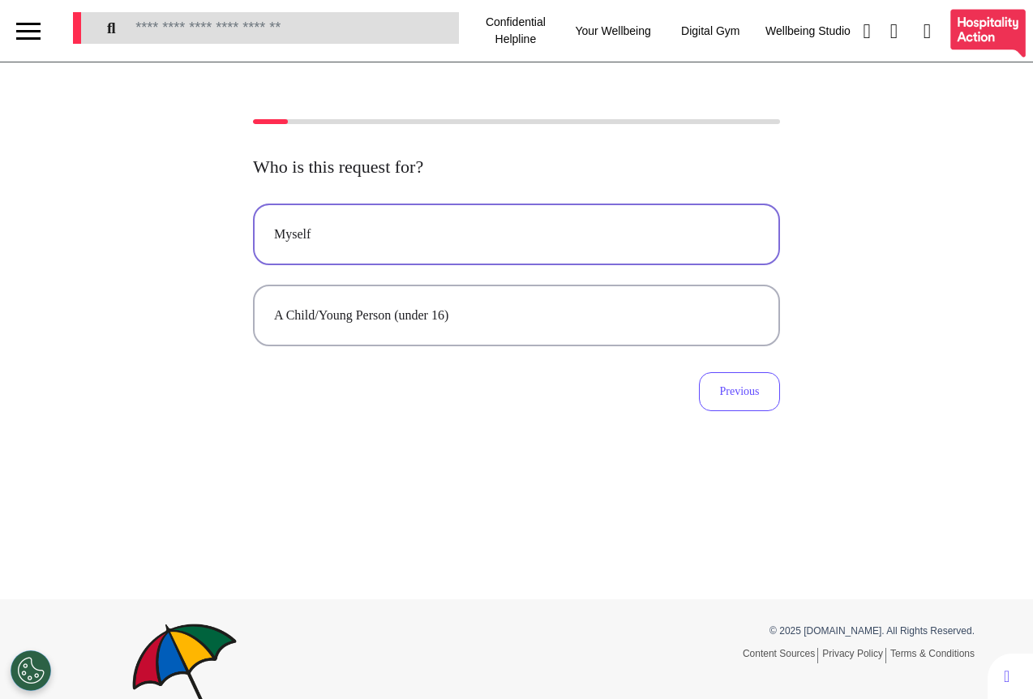
click at [451, 232] on div "Myself" at bounding box center [516, 234] width 485 height 19
select select "****"
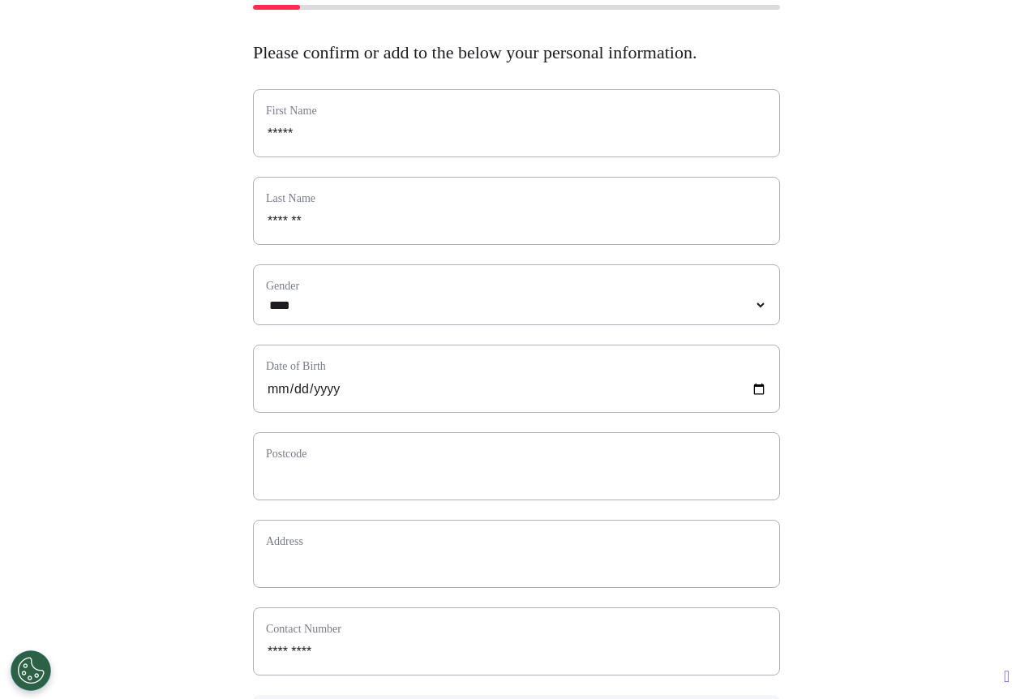
scroll to position [223, 0]
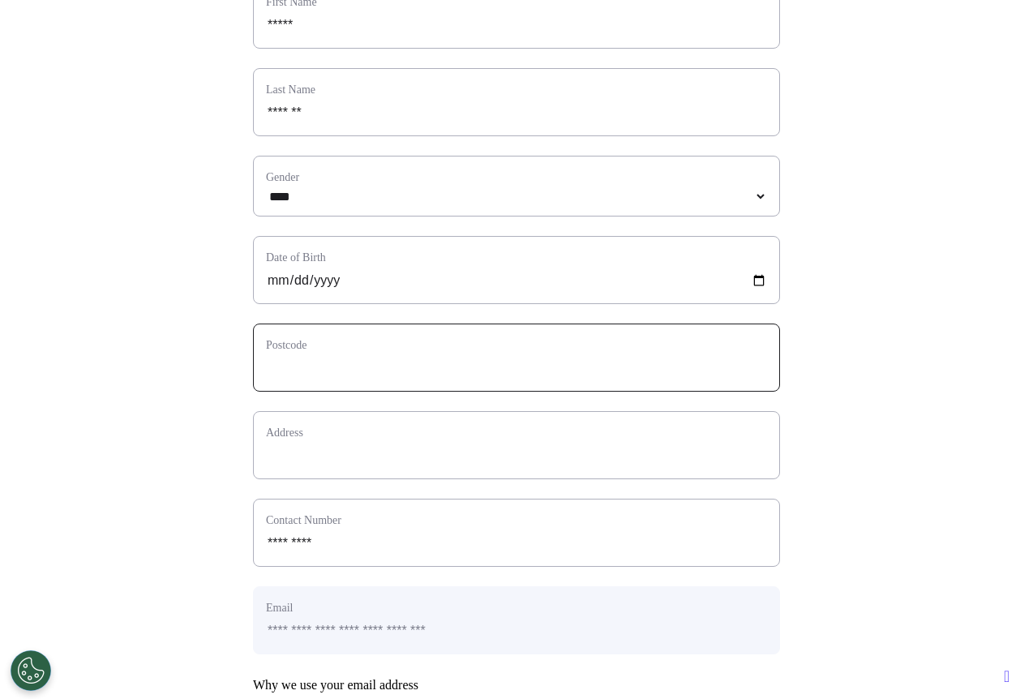
click at [413, 379] on input "text" at bounding box center [516, 367] width 501 height 21
click at [326, 379] on input "text" at bounding box center [516, 367] width 501 height 21
type input "**"
select select
type input "***"
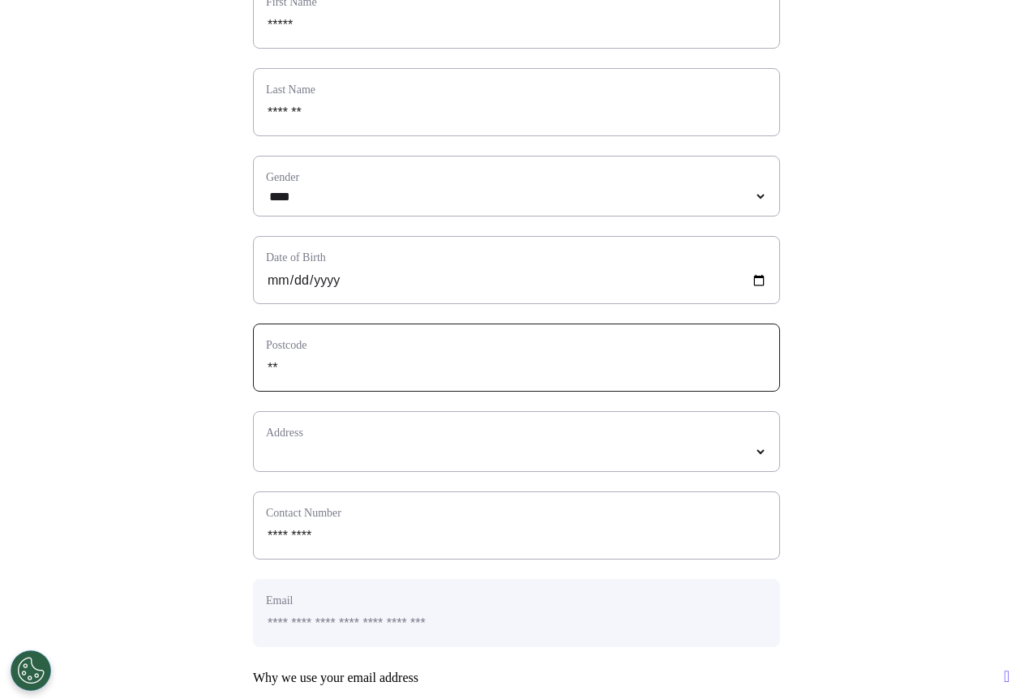
select select
type input "****"
select select
type input "*****"
select select
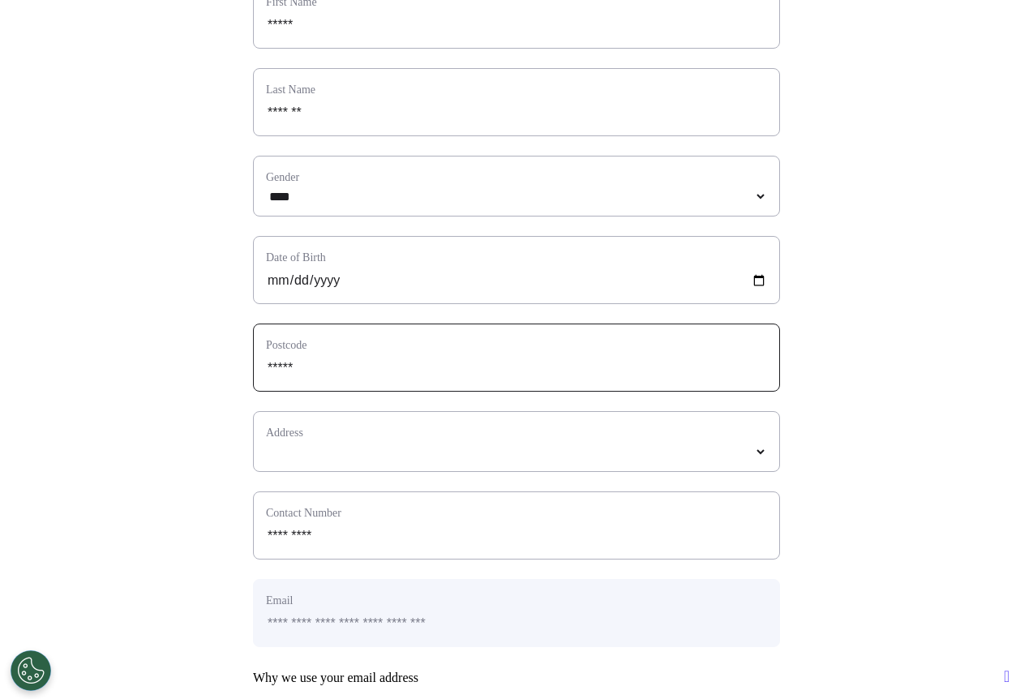
type input "*****"
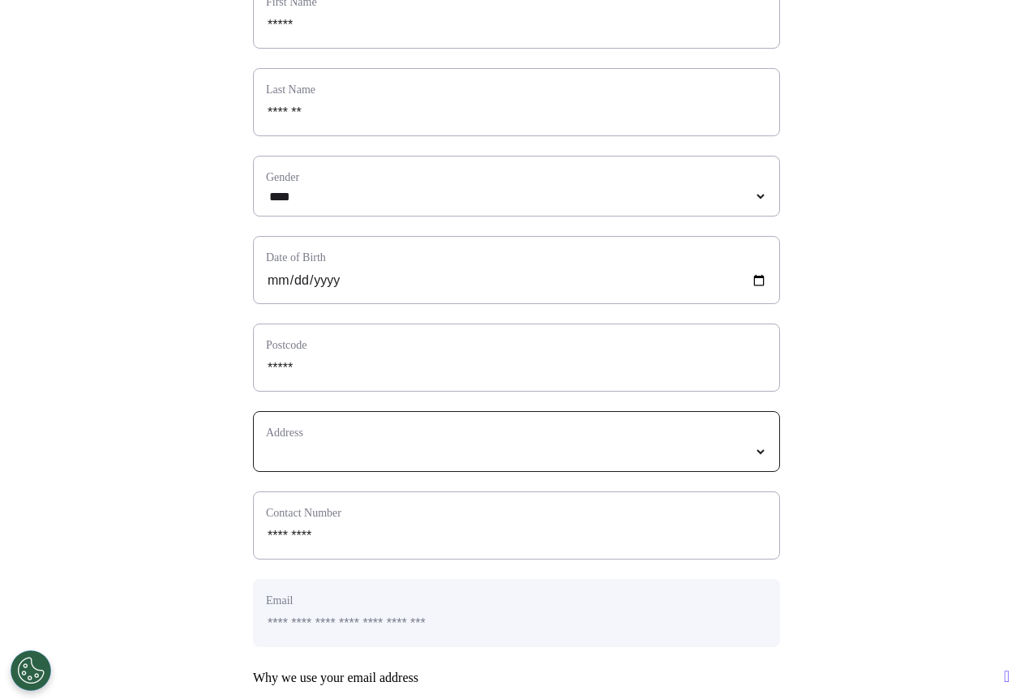
select select
click at [287, 459] on select "**********" at bounding box center [516, 452] width 501 height 14
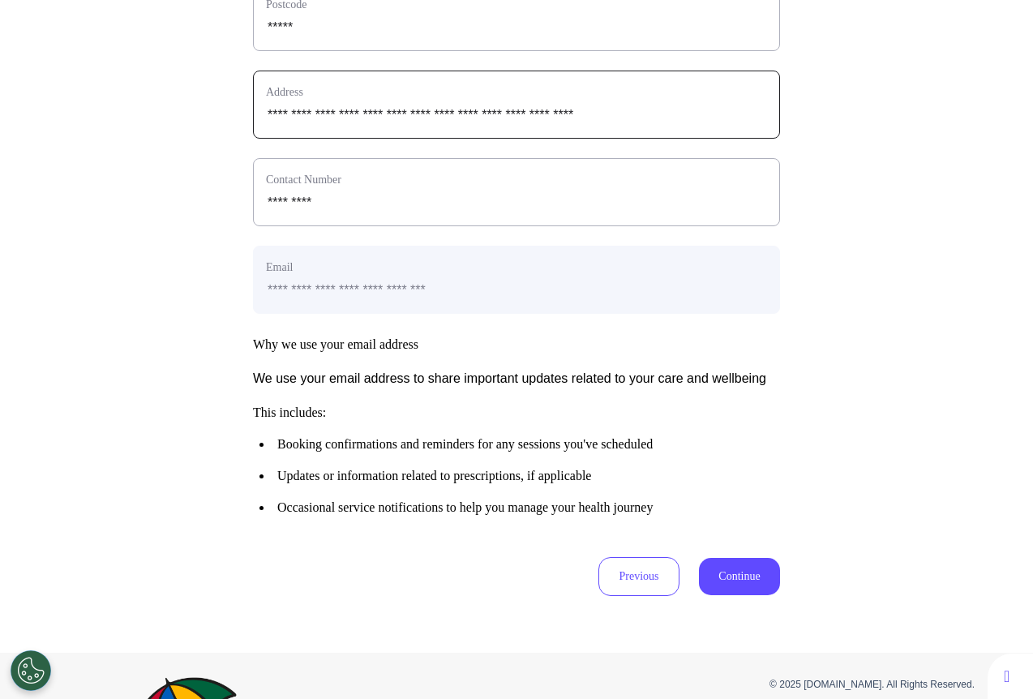
scroll to position [739, 0]
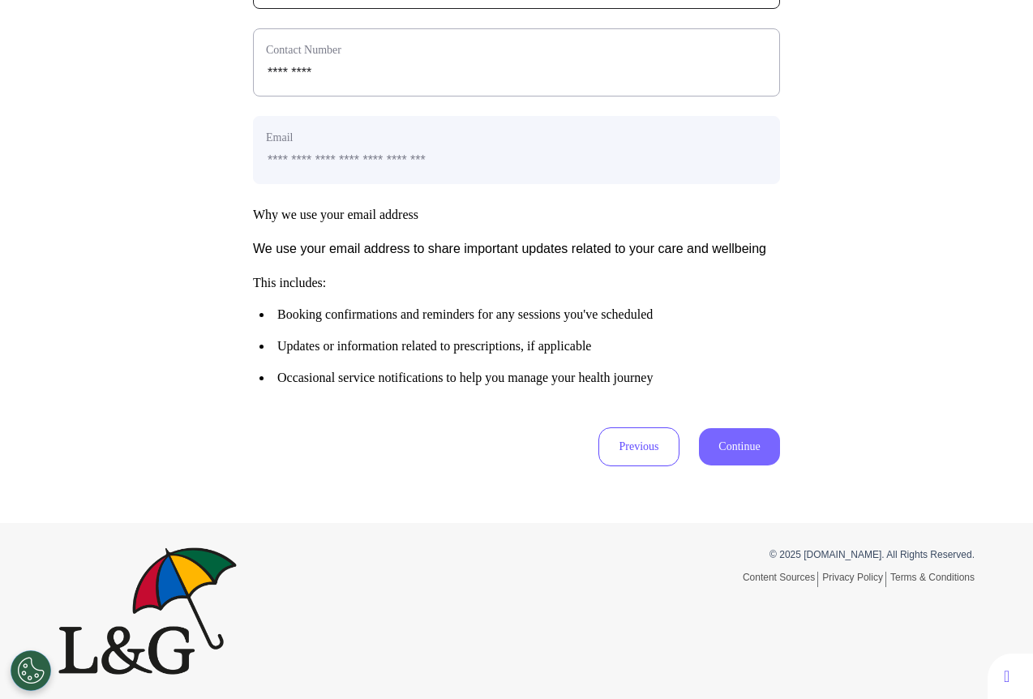
click at [723, 451] on button "Continue" at bounding box center [739, 446] width 81 height 37
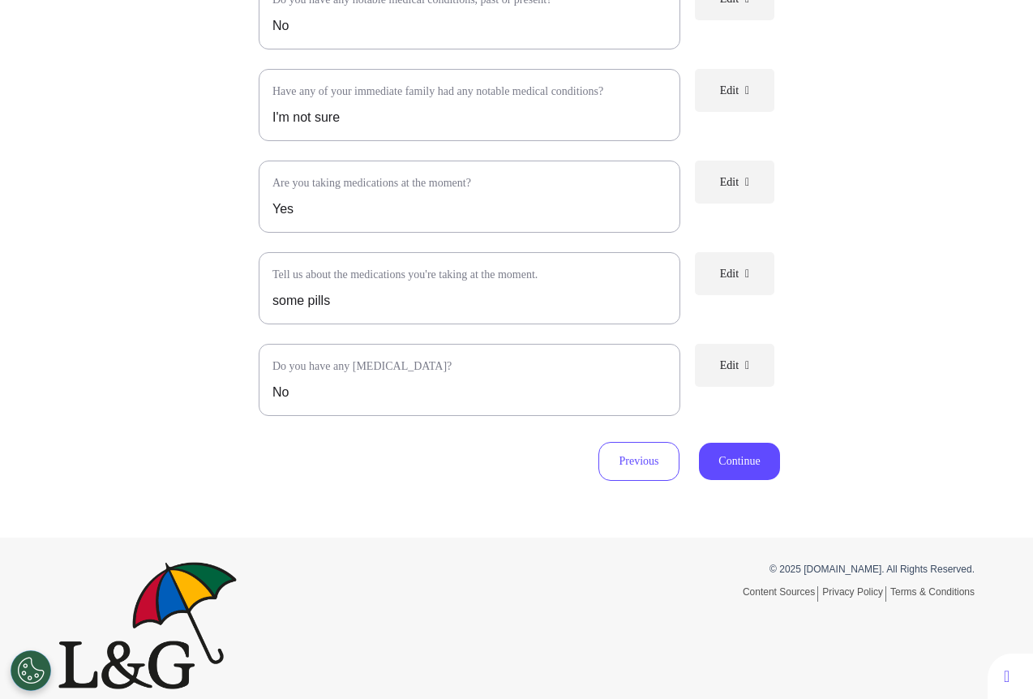
scroll to position [397, 0]
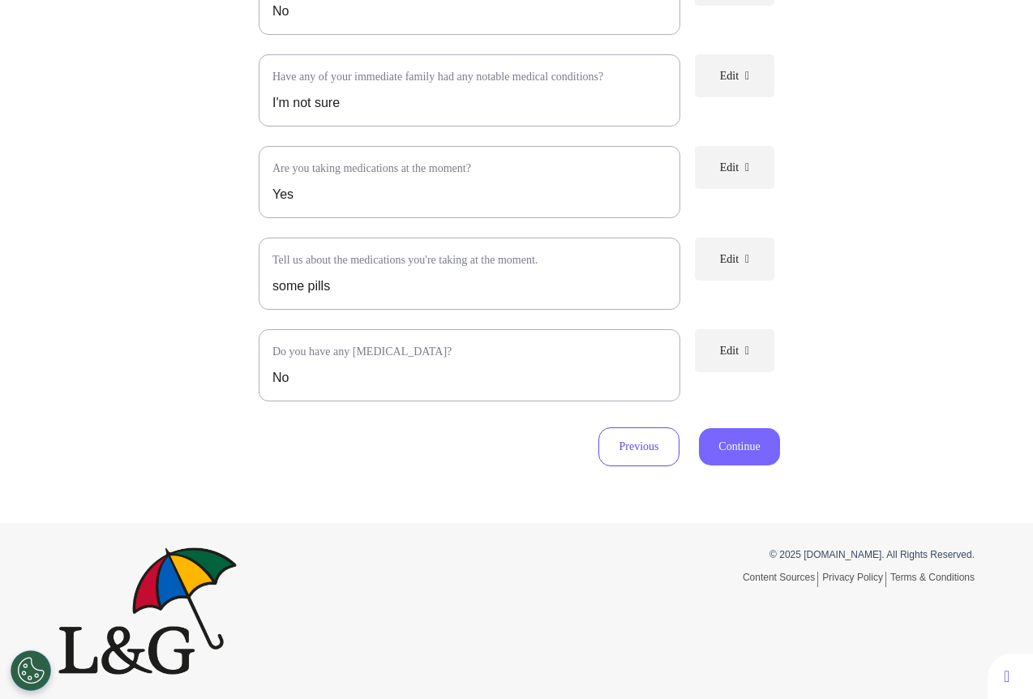
click at [728, 450] on button "Continue" at bounding box center [739, 446] width 81 height 37
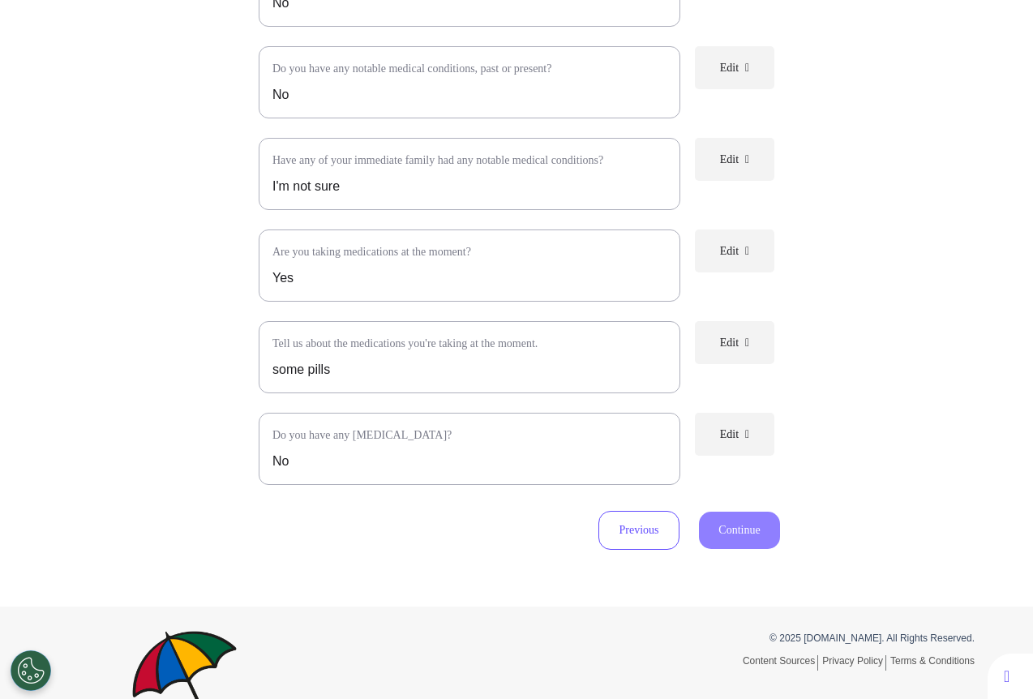
scroll to position [0, 0]
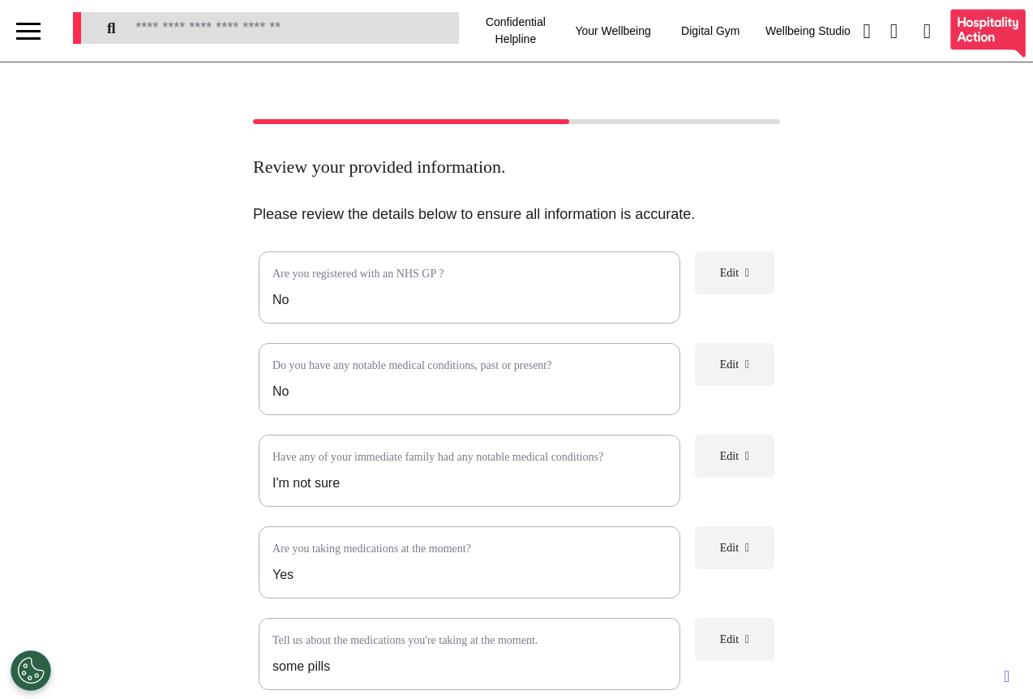
click at [24, 32] on div at bounding box center [28, 31] width 24 height 27
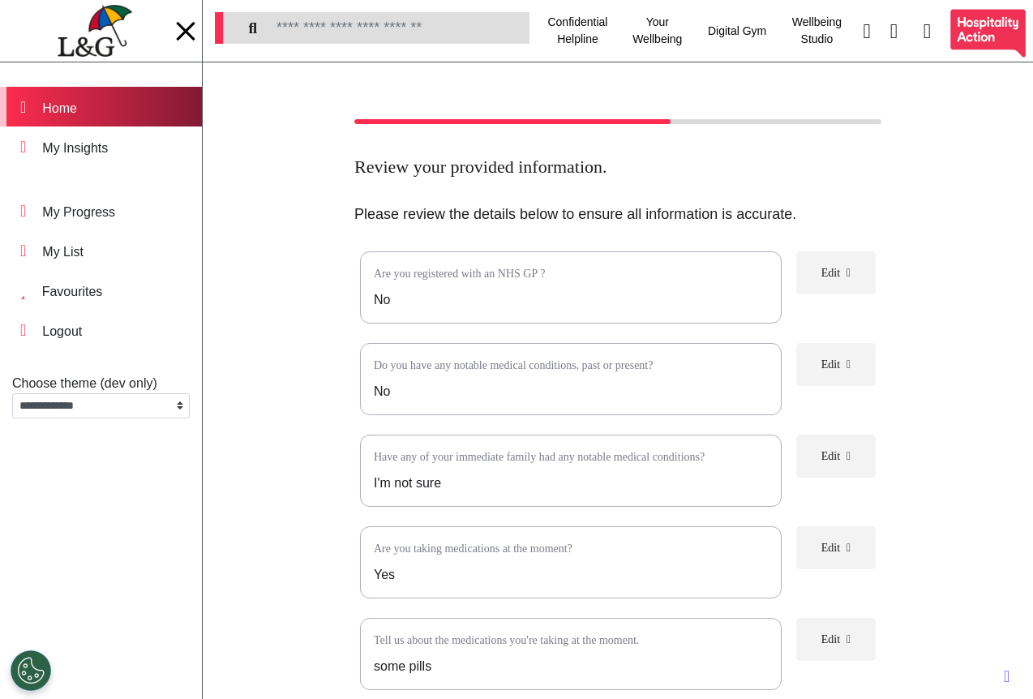
click at [110, 112] on div "Home" at bounding box center [101, 107] width 202 height 40
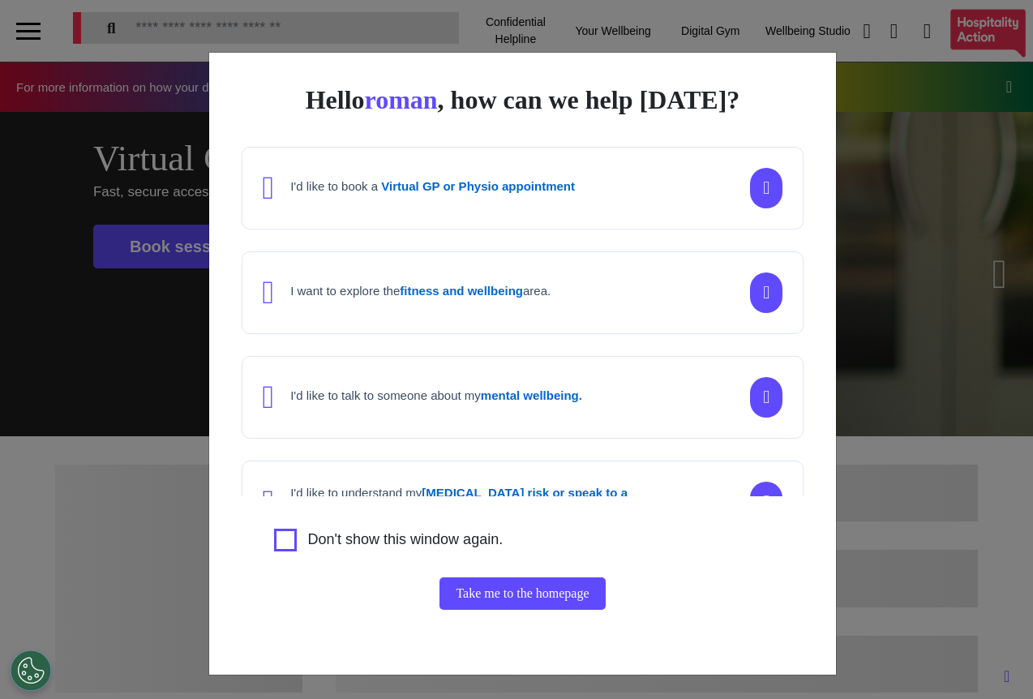
scroll to position [0, 644]
click at [873, 567] on div "Hello roman , how can we help [DATE]? I'd like to book a Virtual GP or Physio a…" at bounding box center [516, 349] width 1033 height 699
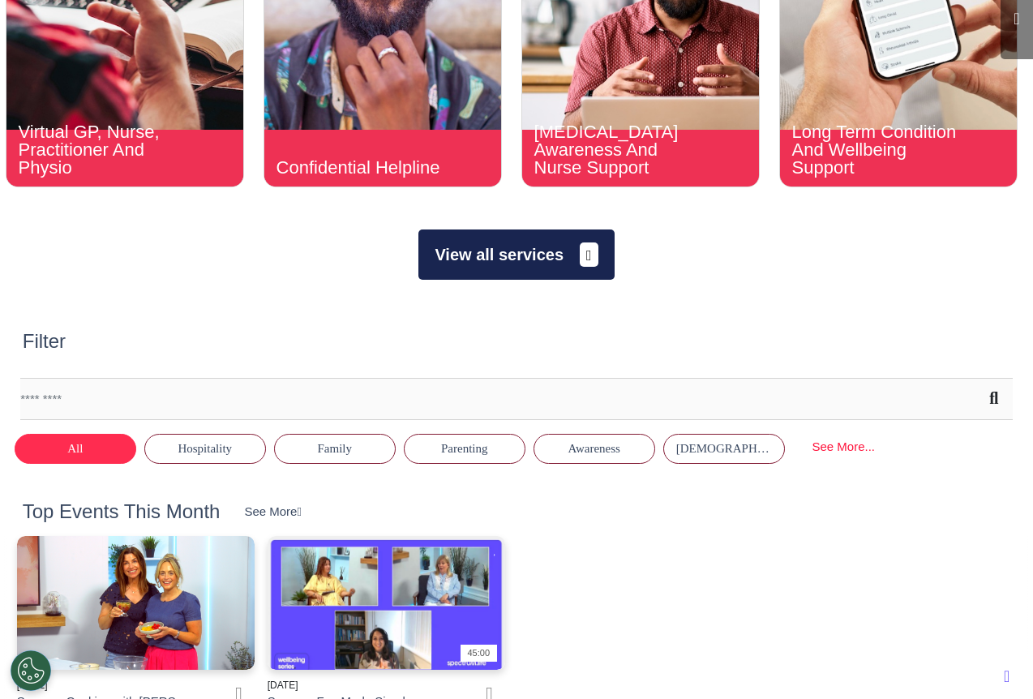
click at [552, 265] on button "View all services" at bounding box center [515, 254] width 195 height 50
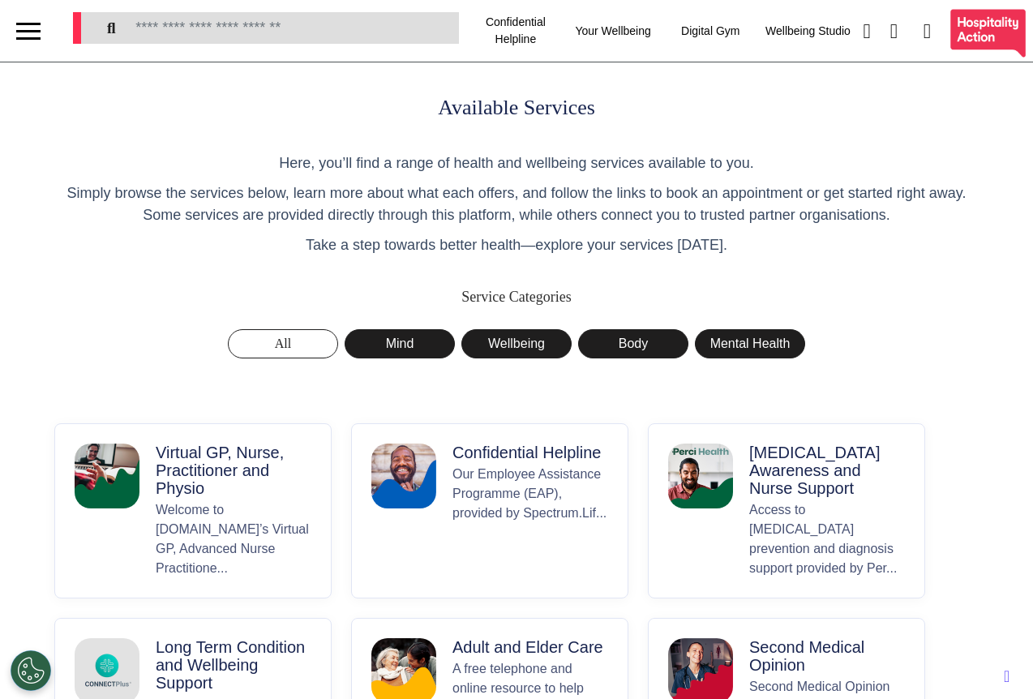
click at [174, 492] on p "Virtual GP, Nurse, Practitioner and Physio" at bounding box center [234, 470] width 156 height 54
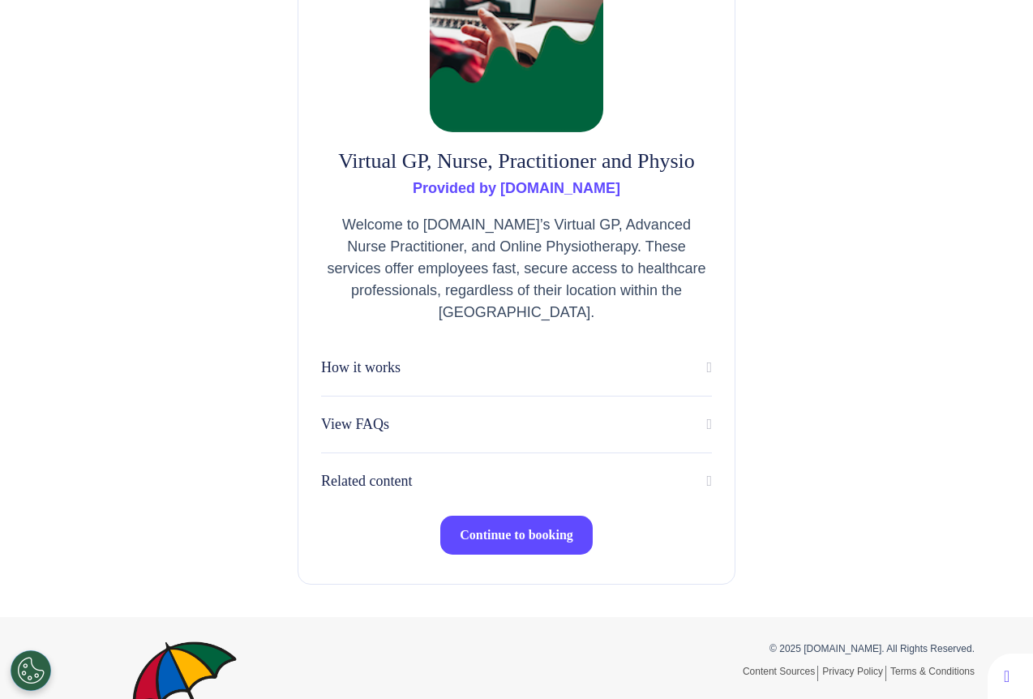
click at [512, 537] on span "Continue to booking" at bounding box center [516, 535] width 113 height 14
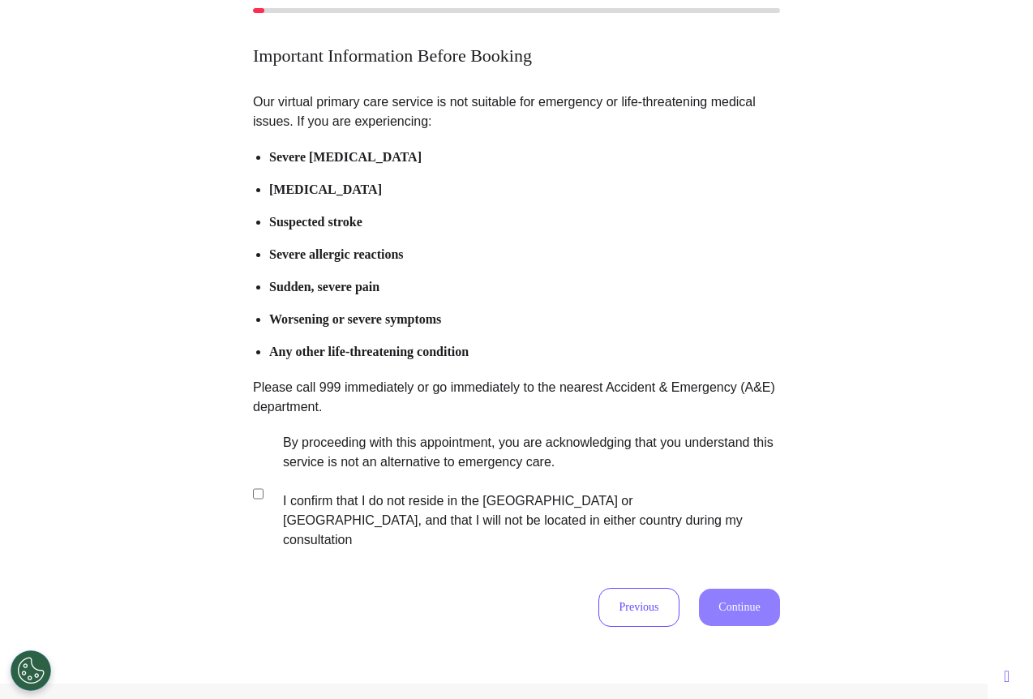
scroll to position [131, 0]
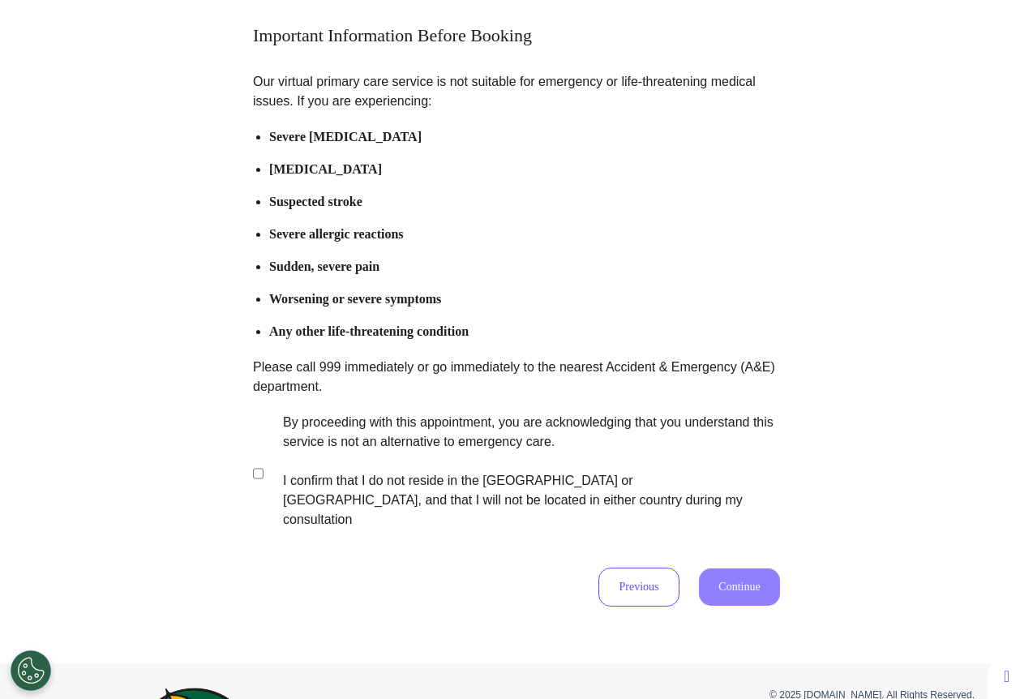
click at [389, 423] on label "By proceeding with this appointment, you are acknowledging that you understand …" at bounding box center [520, 471] width 507 height 117
click at [733, 568] on button "Continue" at bounding box center [739, 586] width 81 height 37
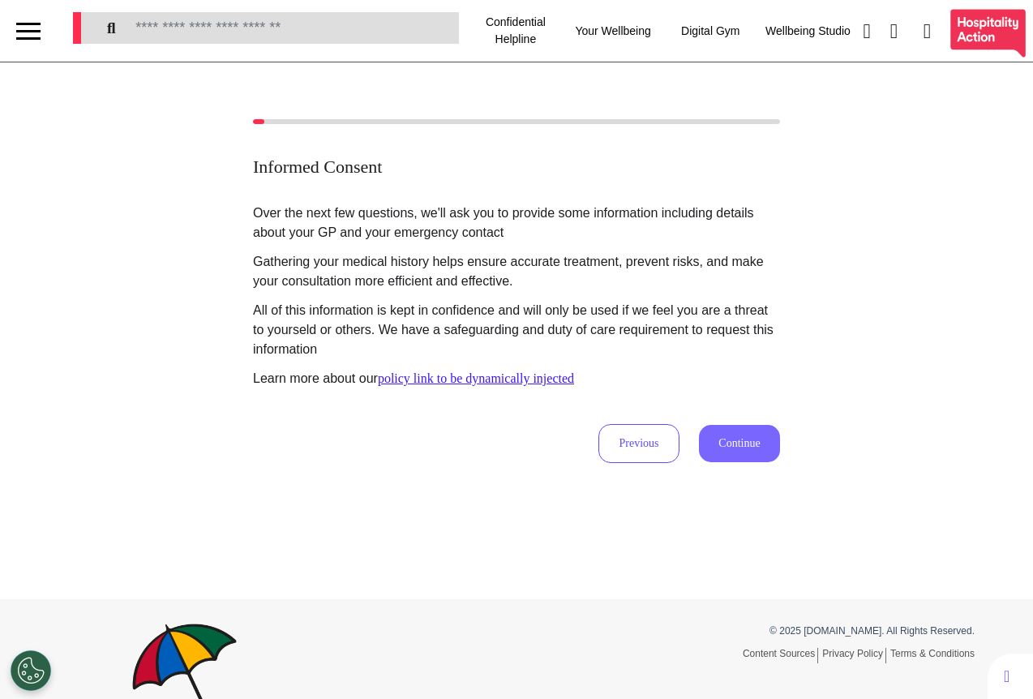
click at [713, 443] on button "Continue" at bounding box center [739, 443] width 81 height 37
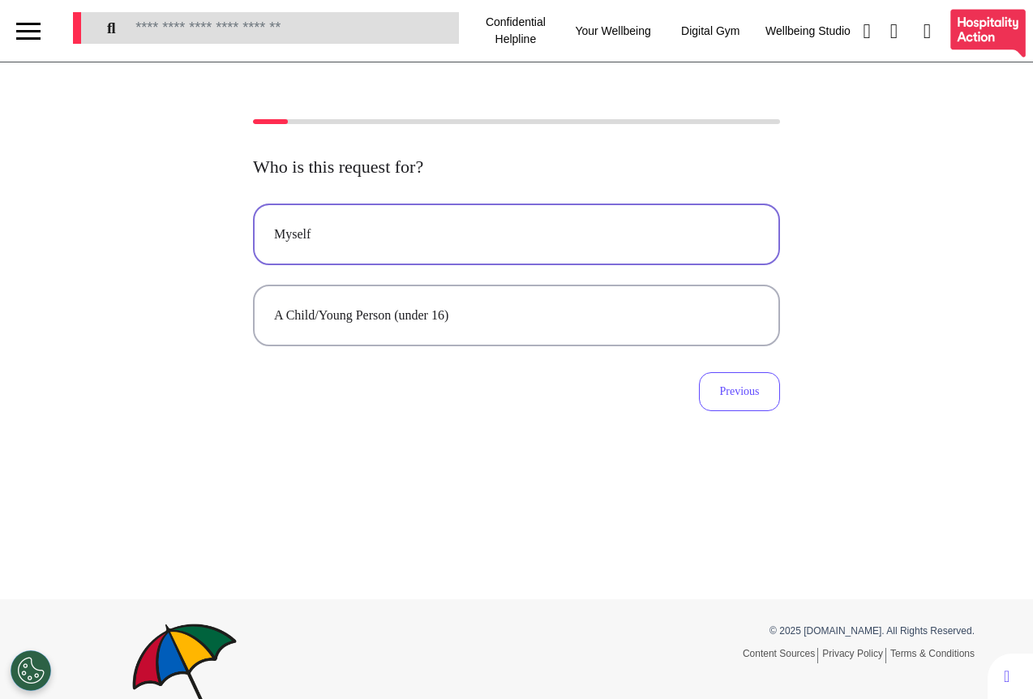
click at [495, 238] on div "Myself" at bounding box center [516, 234] width 485 height 19
select select "****"
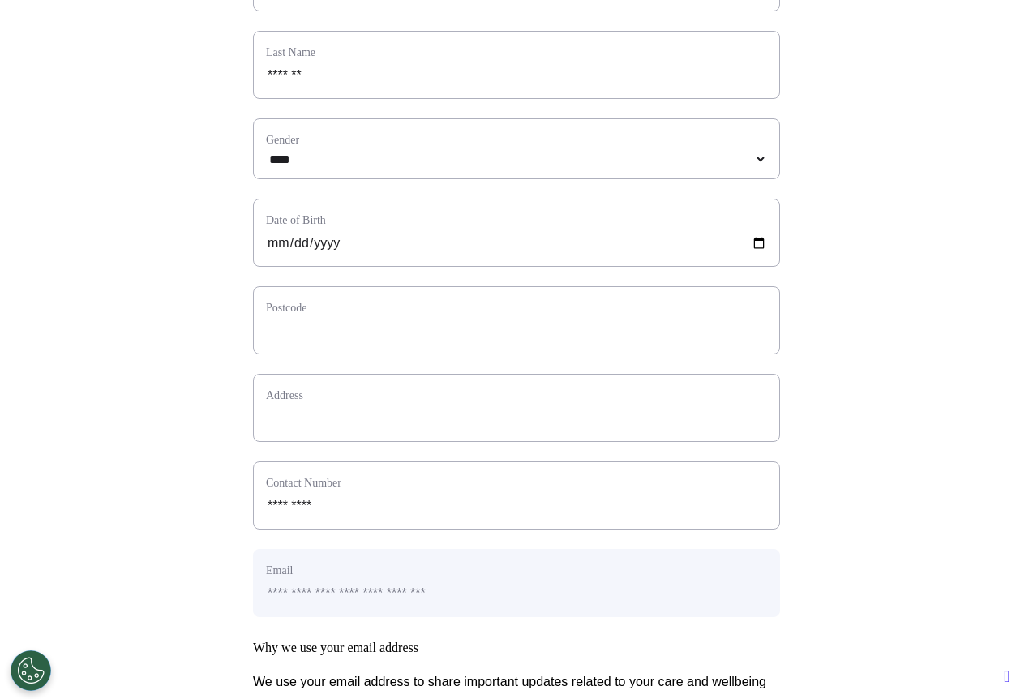
scroll to position [268, 0]
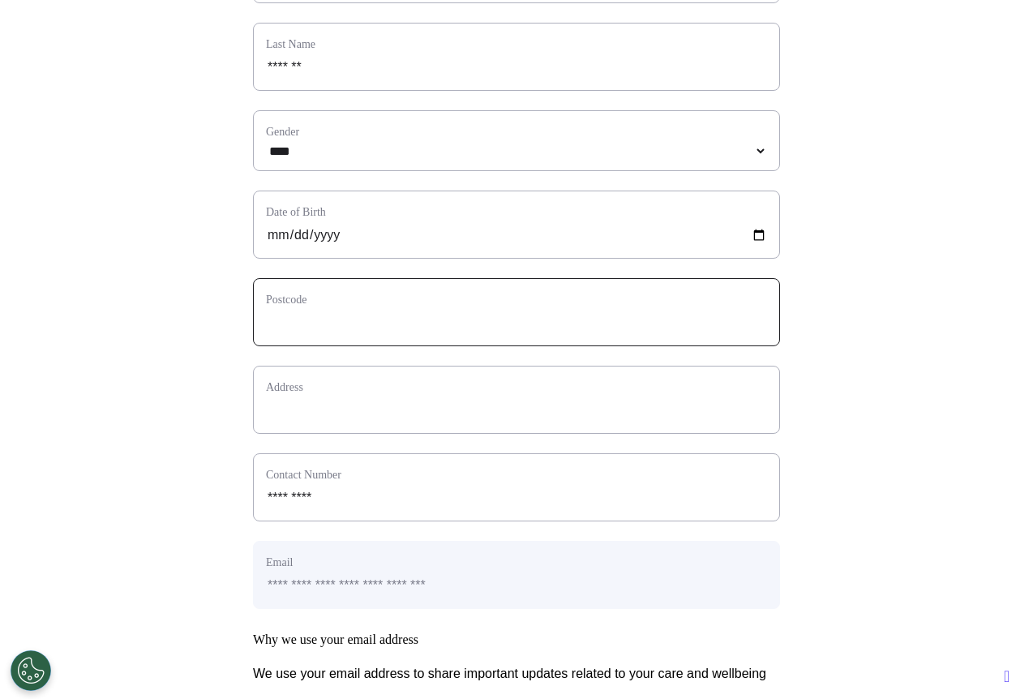
click at [357, 333] on input "text" at bounding box center [516, 322] width 501 height 21
type input "*"
select select
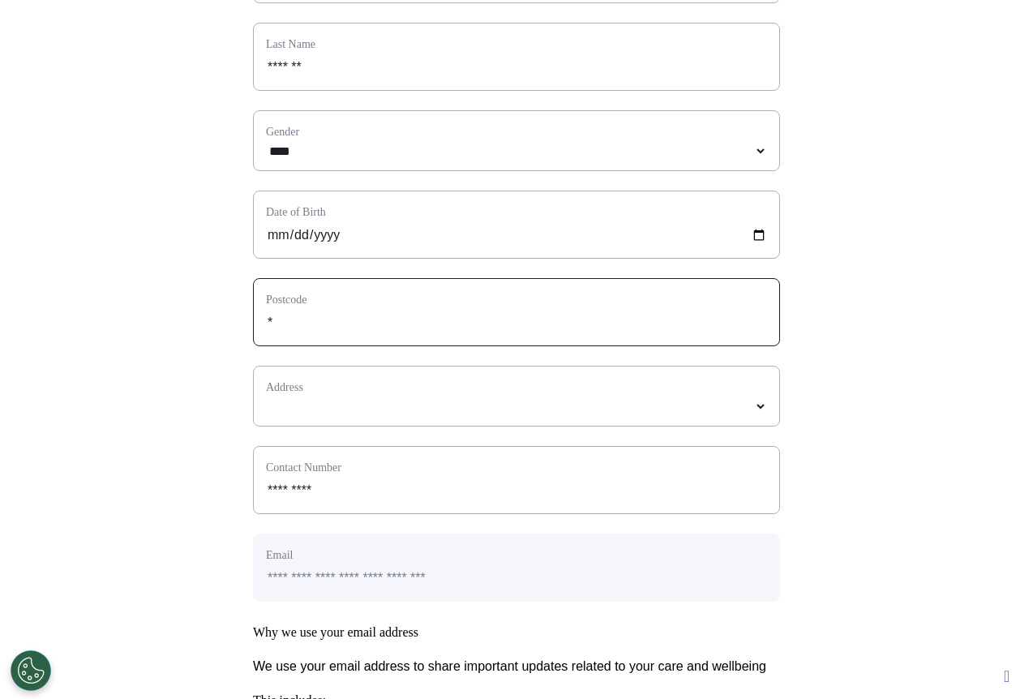
type input "**"
select select
type input "***"
select select
type input "****"
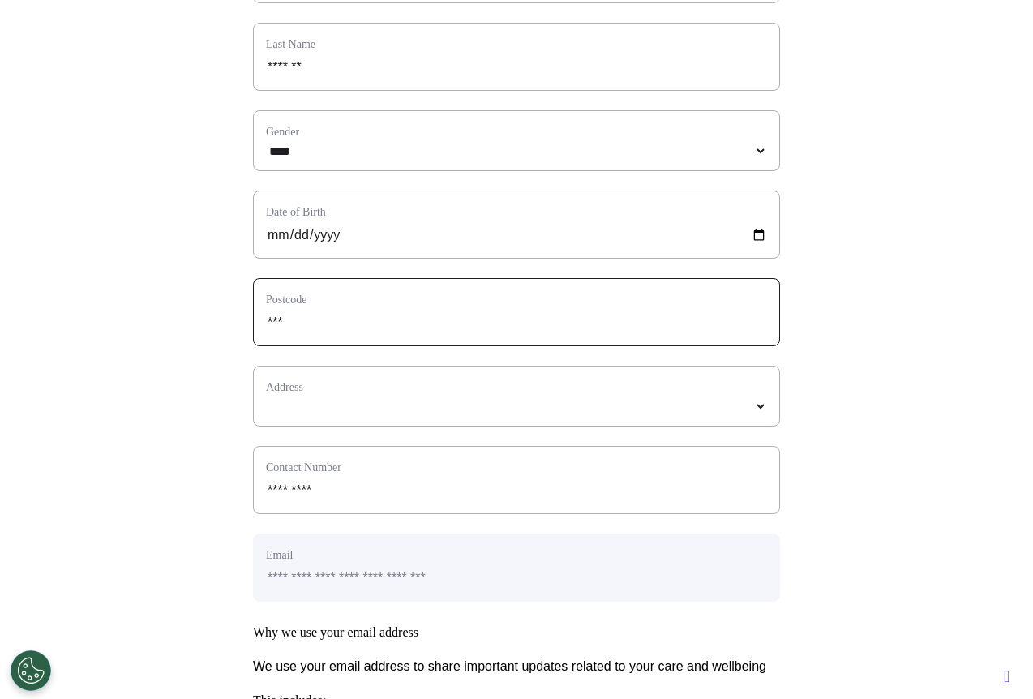
select select
type input "*****"
select select
type input "*****"
click at [303, 426] on div "Address *****" at bounding box center [516, 396] width 527 height 61
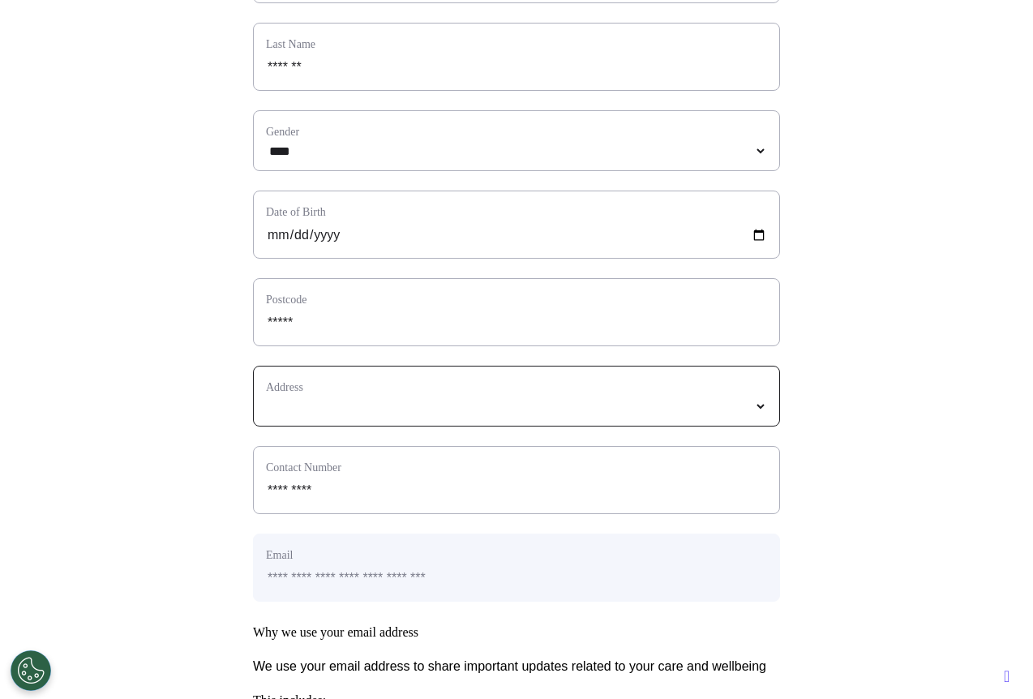
select select
click at [307, 413] on select "**********" at bounding box center [516, 407] width 501 height 14
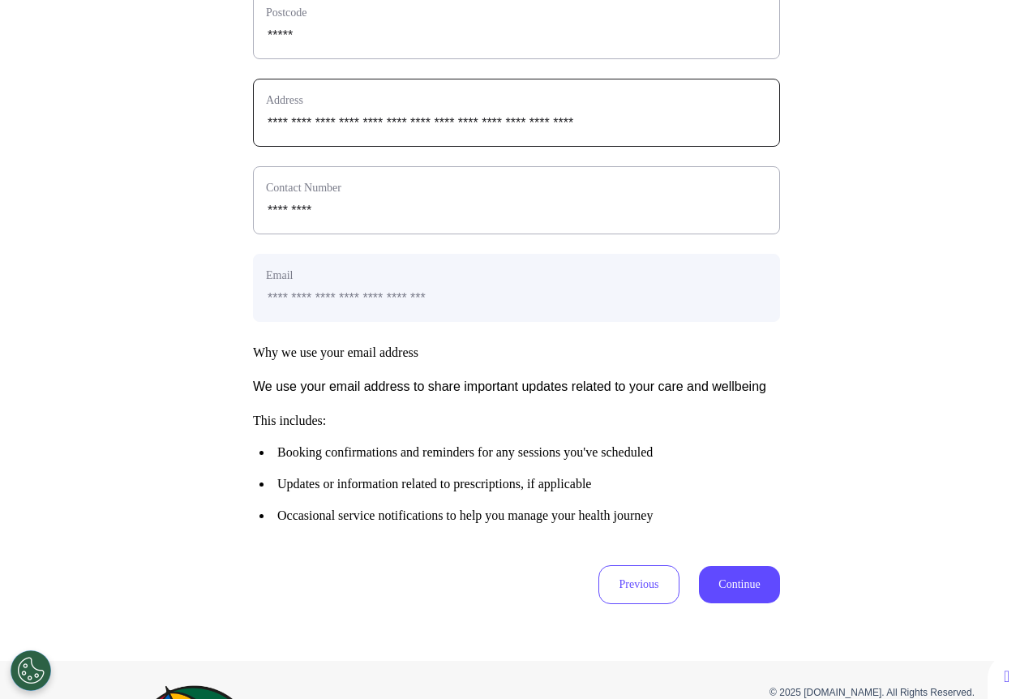
scroll to position [617, 0]
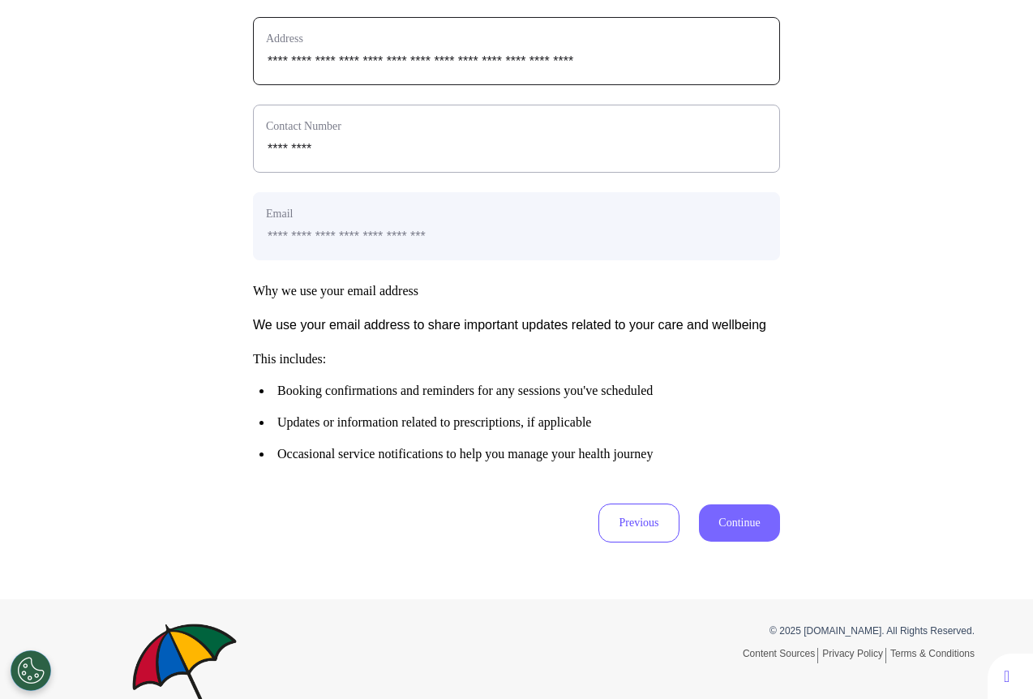
click at [741, 542] on button "Continue" at bounding box center [739, 522] width 81 height 37
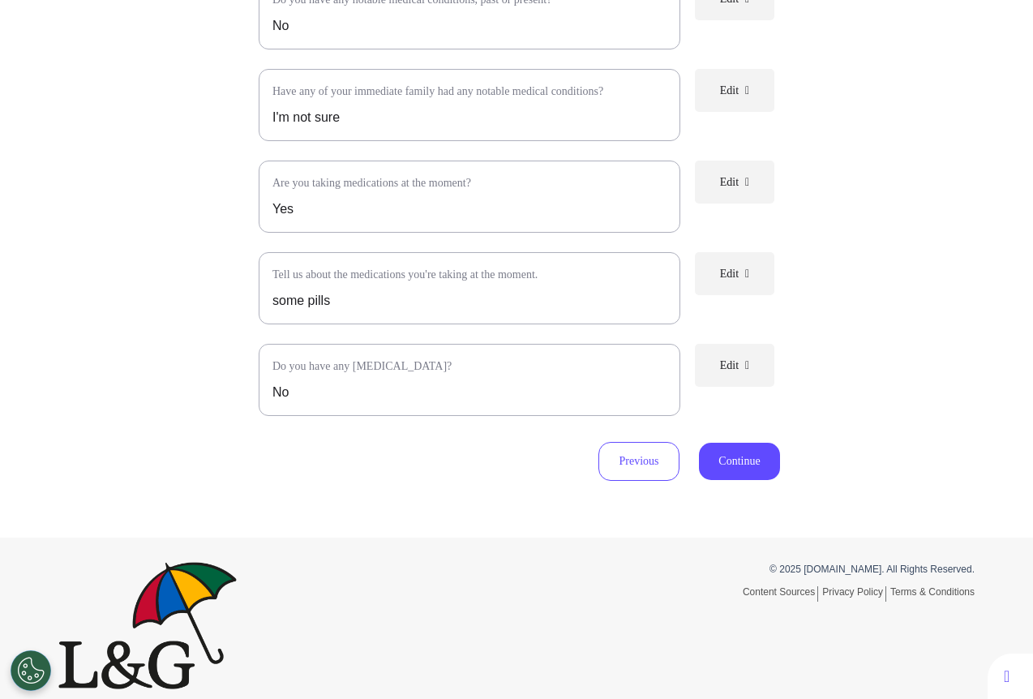
scroll to position [397, 0]
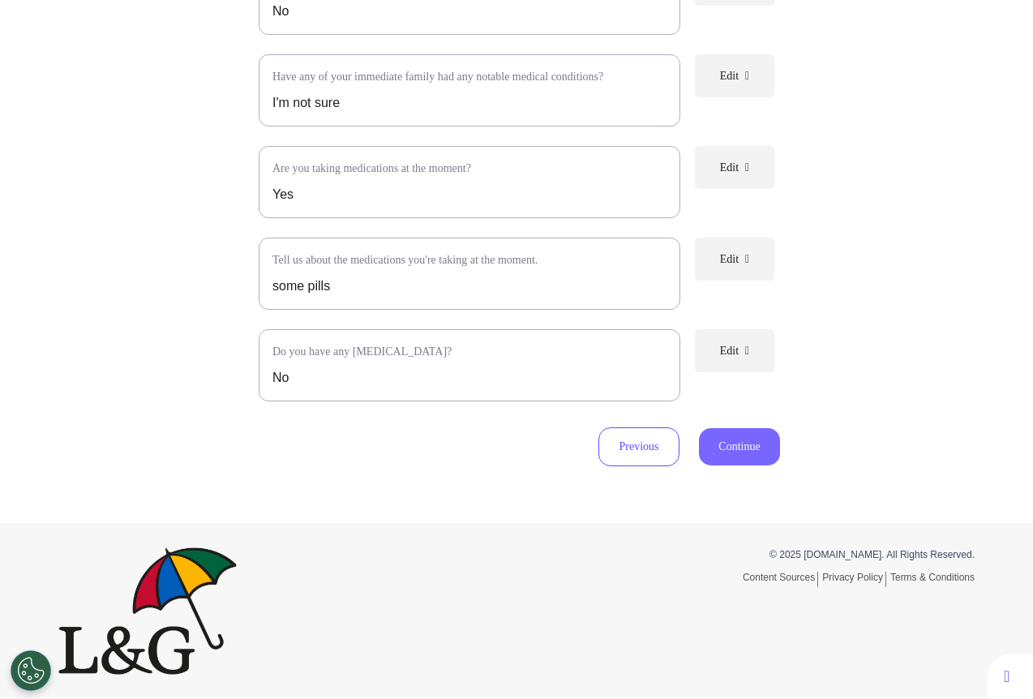
click at [750, 450] on button "Continue" at bounding box center [739, 446] width 81 height 37
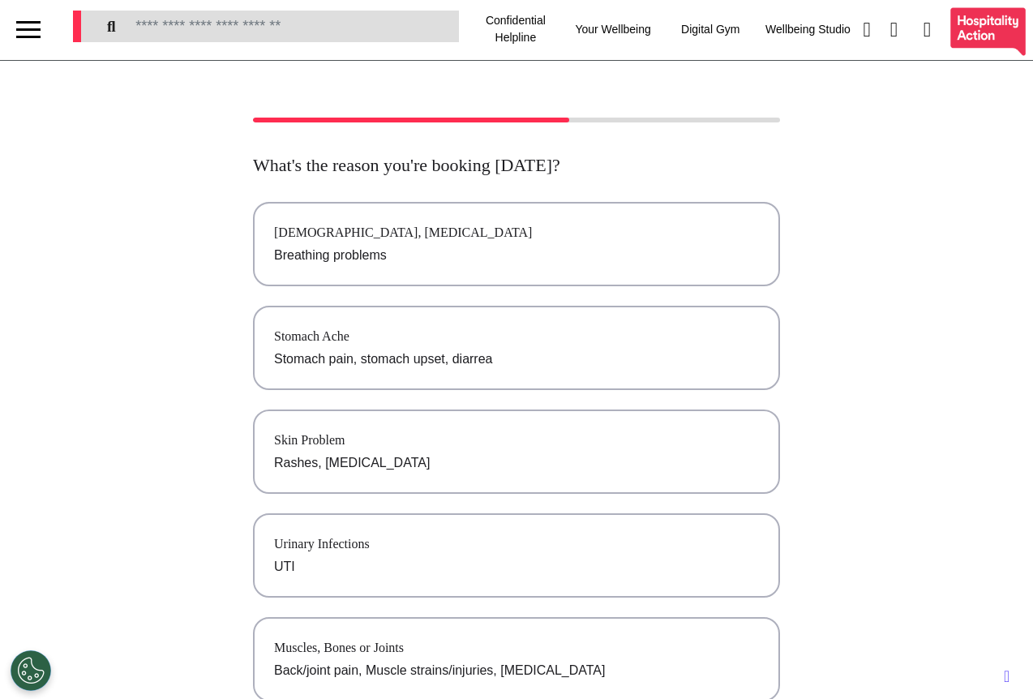
scroll to position [0, 0]
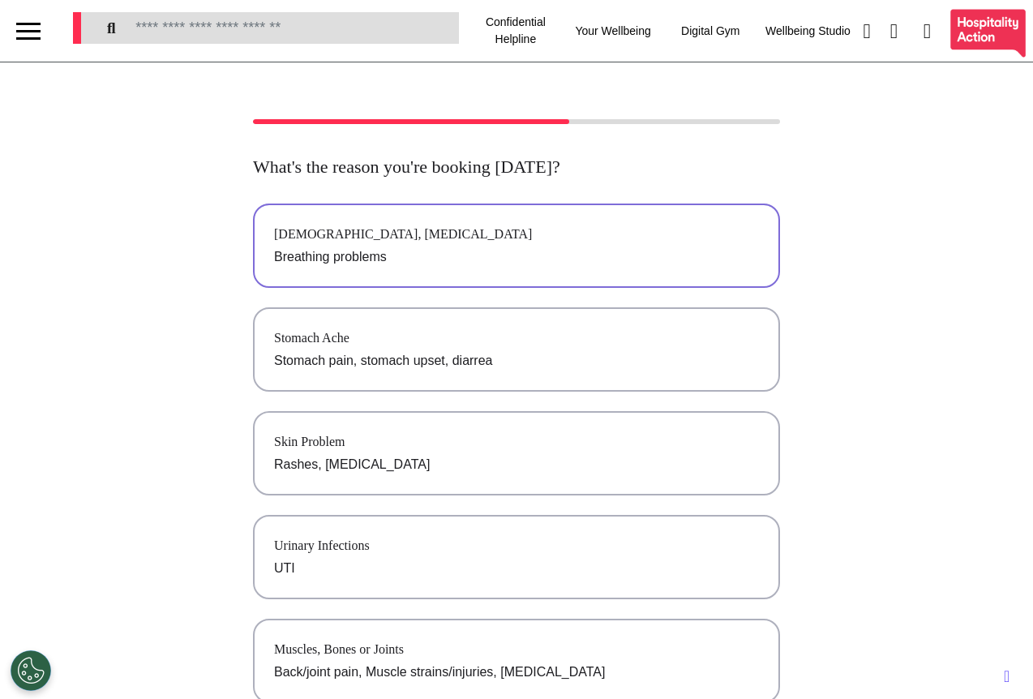
click at [461, 255] on p "Breathing problems" at bounding box center [516, 256] width 485 height 19
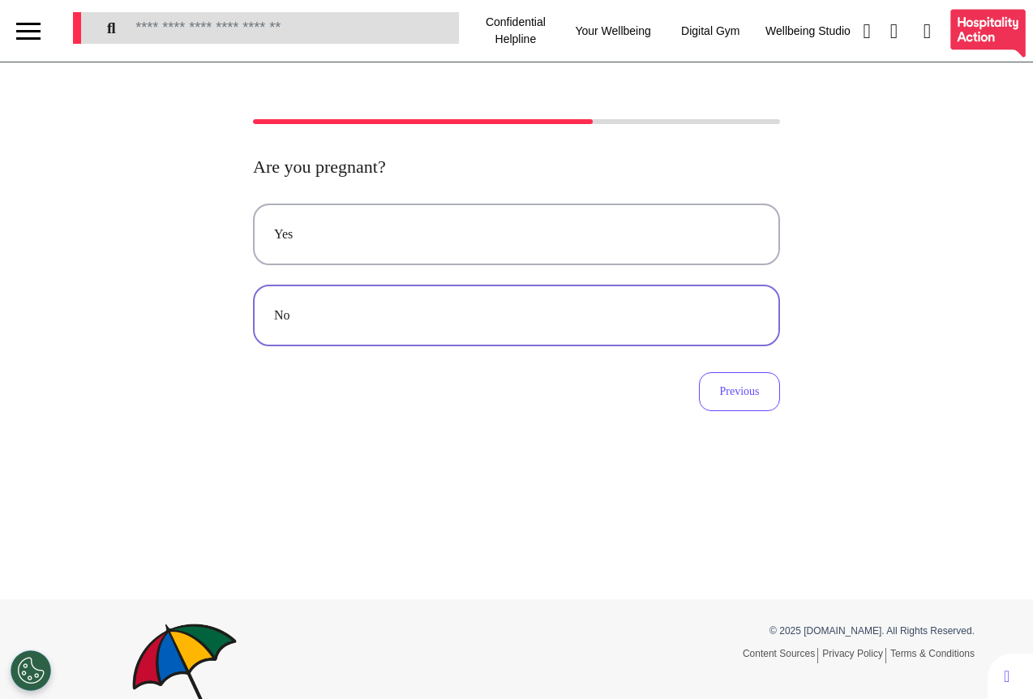
click at [449, 310] on div "No" at bounding box center [516, 315] width 485 height 19
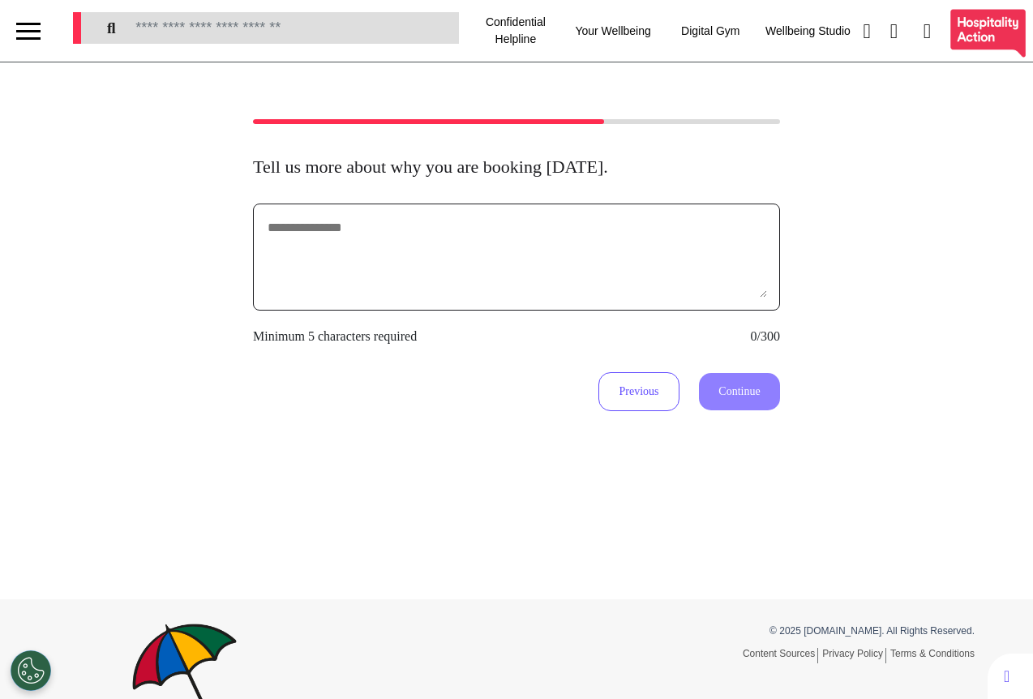
click at [494, 269] on textarea at bounding box center [516, 256] width 501 height 81
type textarea "**********"
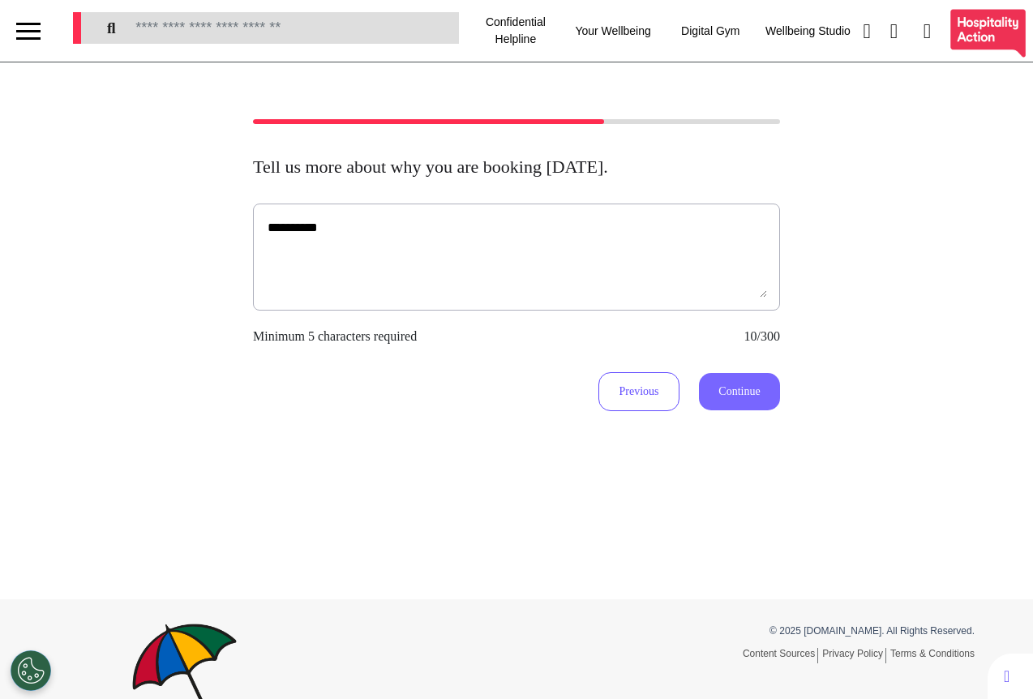
click at [734, 396] on button "Continue" at bounding box center [739, 391] width 81 height 37
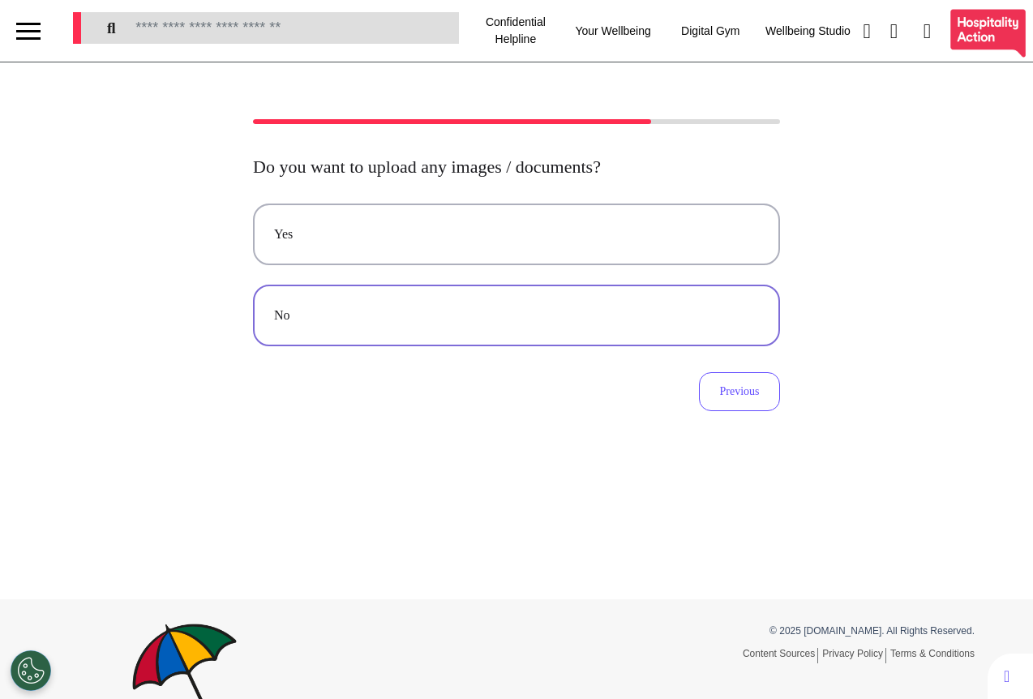
click at [438, 310] on div "No" at bounding box center [516, 315] width 485 height 19
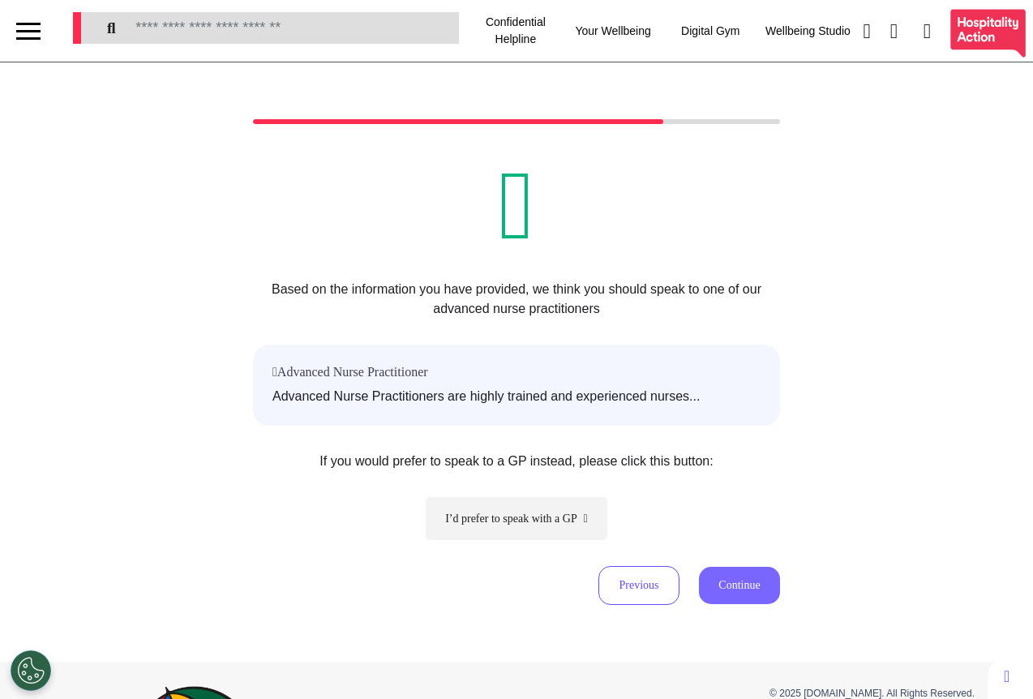
click at [713, 586] on button "Continue" at bounding box center [739, 585] width 81 height 37
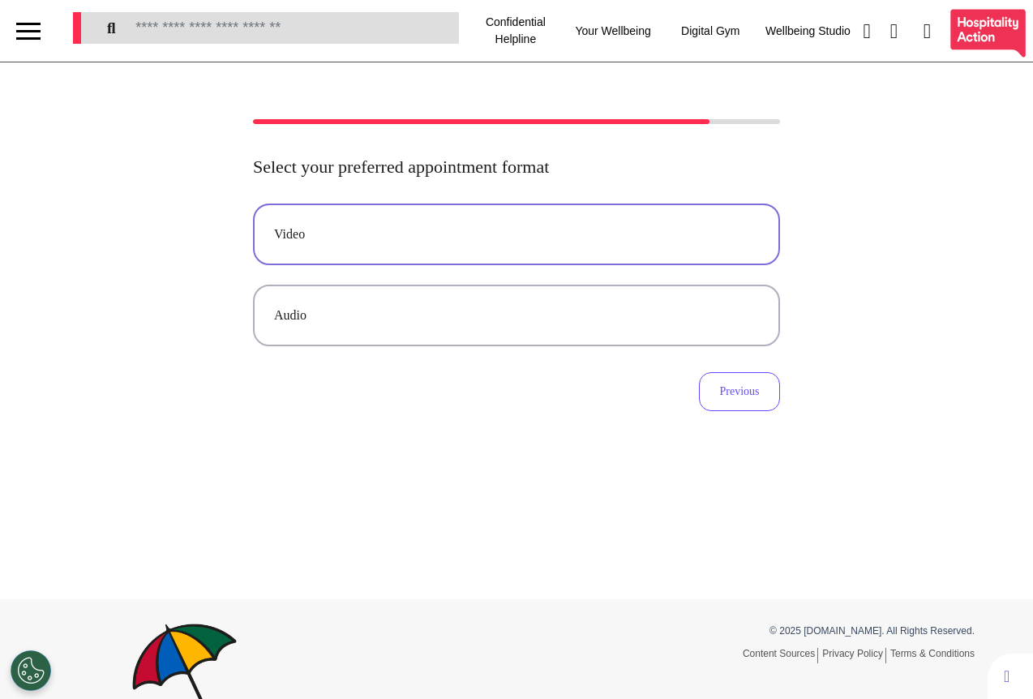
click at [546, 244] on button "Video" at bounding box center [516, 234] width 527 height 62
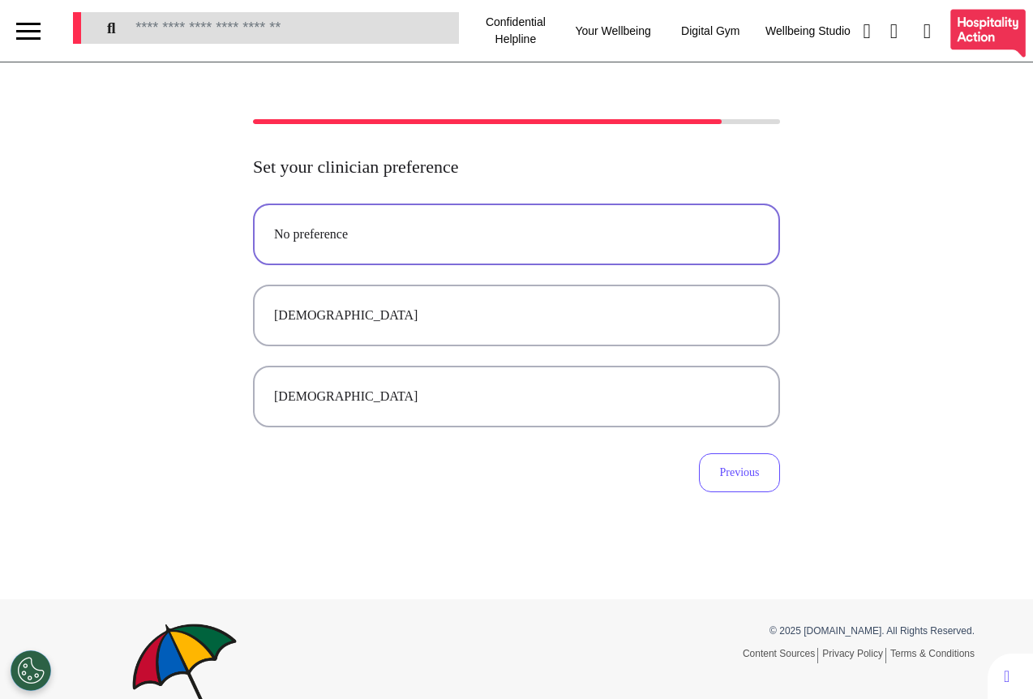
click at [547, 250] on button "No preference" at bounding box center [516, 234] width 527 height 62
